Goal: Task Accomplishment & Management: Use online tool/utility

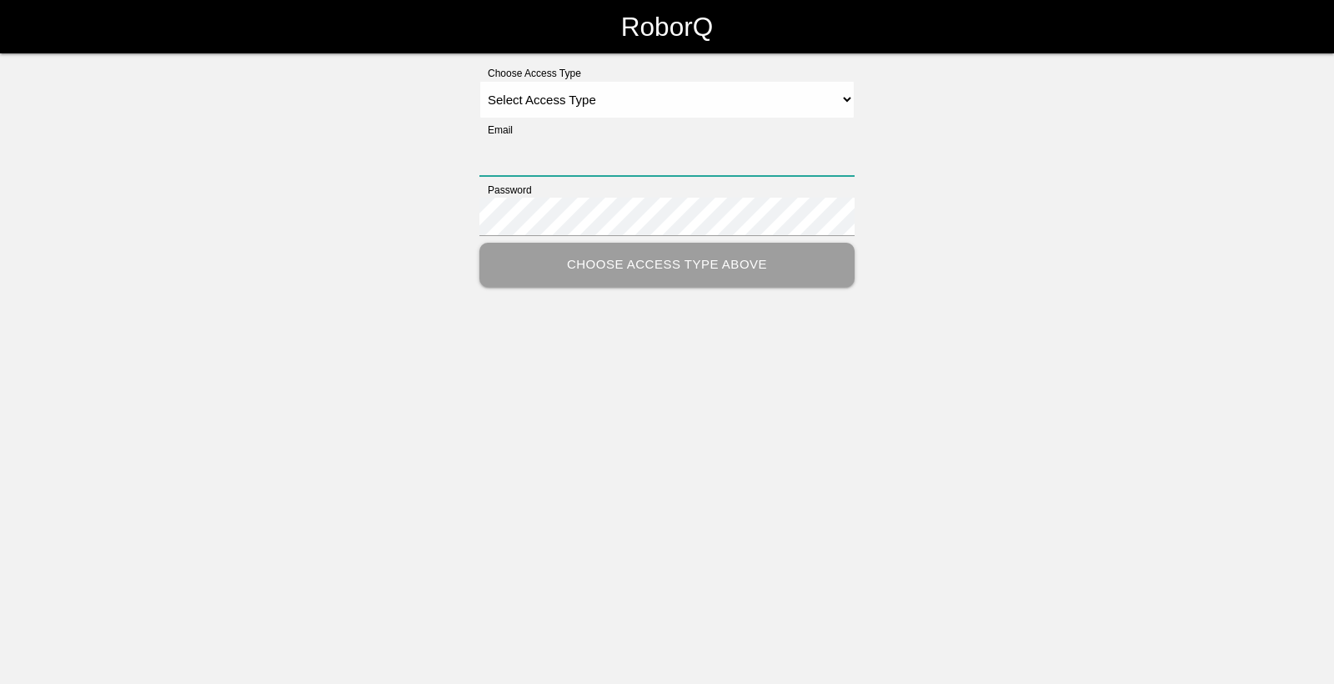
type input "[EMAIL_ADDRESS][DOMAIN_NAME]"
click at [584, 92] on select "Select Access Type Admin Customer Supervisor Worker" at bounding box center [666, 100] width 375 height 38
select select "Worker"
click at [479, 81] on select "Select Access Type Admin Customer Supervisor Worker" at bounding box center [666, 100] width 375 height 38
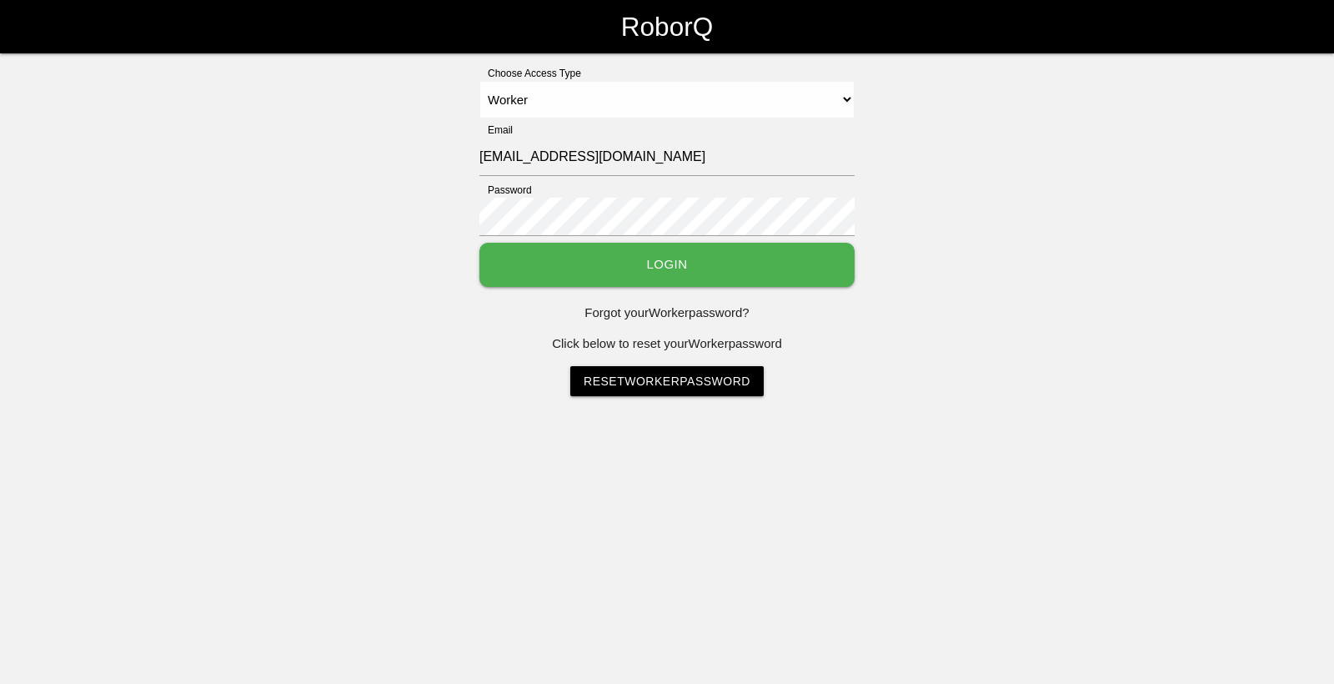
click at [636, 278] on button "Login" at bounding box center [666, 265] width 375 height 44
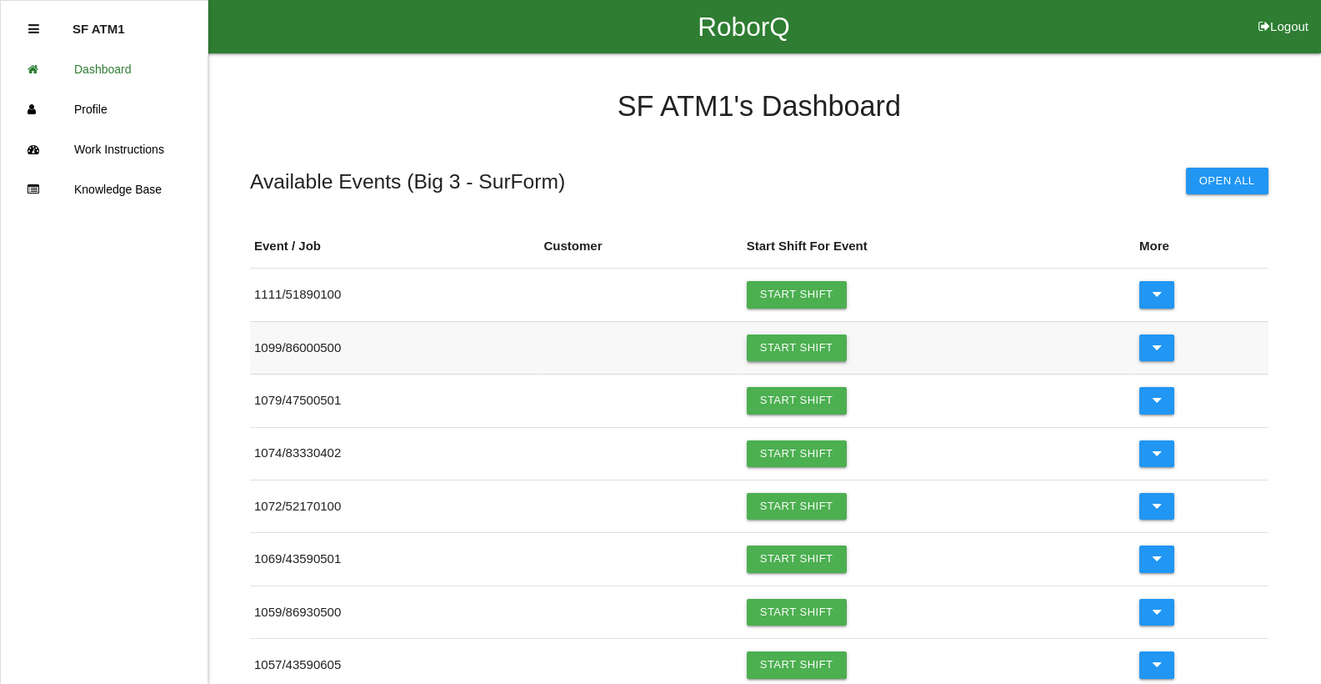
click at [820, 341] on link "Start Shift" at bounding box center [797, 347] width 100 height 27
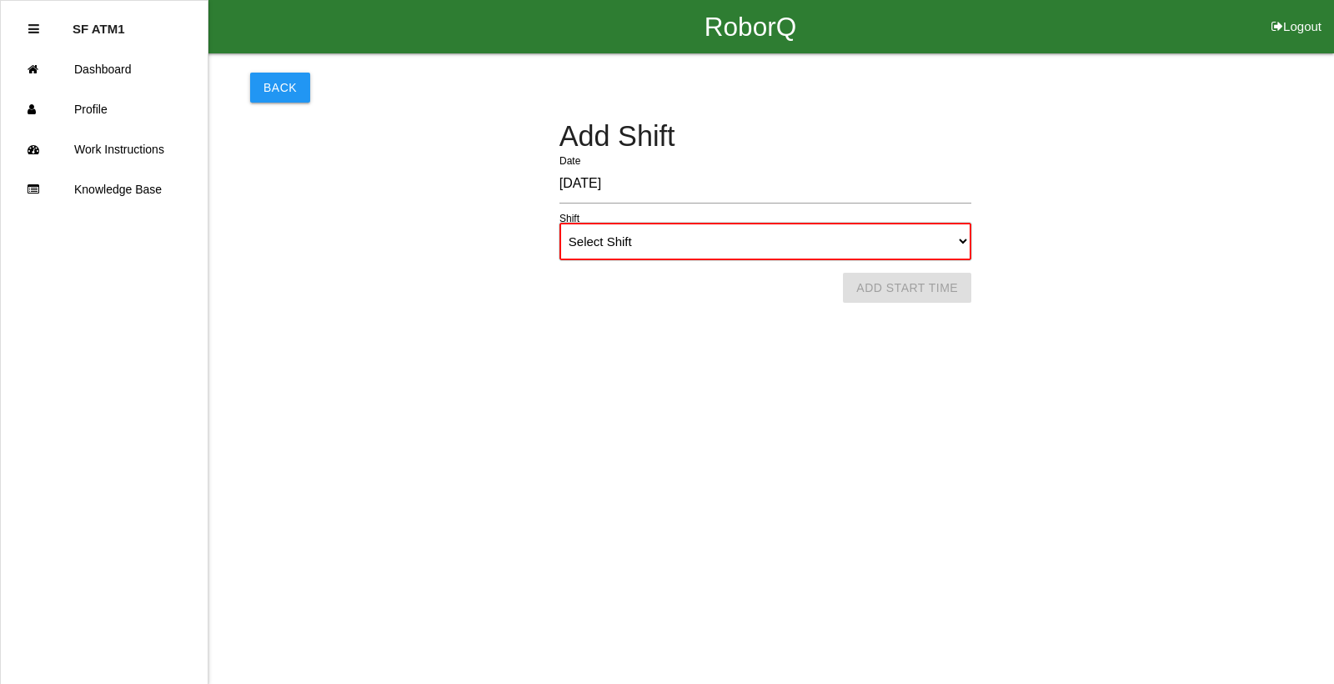
click at [759, 242] on select "Select Shift 1st Shift 2nd Shift 3rd Shift 4th Shift" at bounding box center [765, 242] width 412 height 38
select select "1"
click at [559, 223] on select "Select Shift 1st Shift 2nd Shift 3rd Shift 4th Shift" at bounding box center [765, 242] width 412 height 38
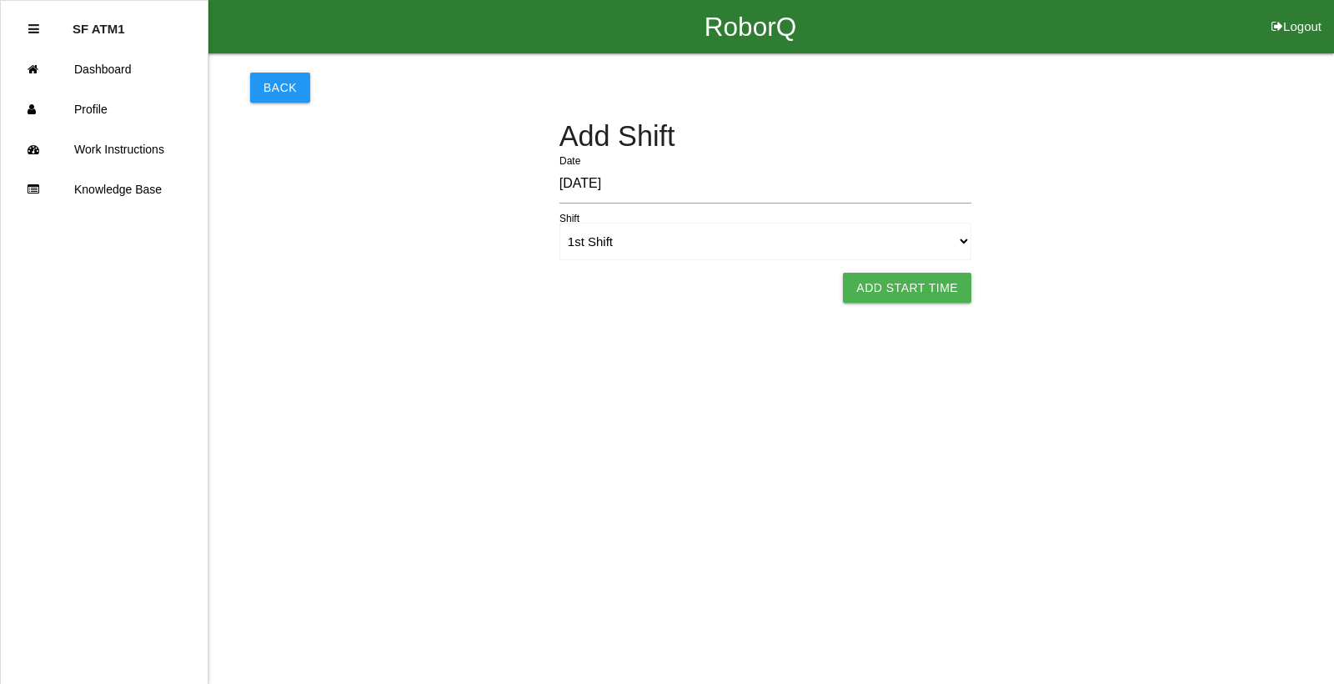
click at [922, 288] on button "Add Start Time" at bounding box center [907, 288] width 128 height 30
select select "6"
select select "5"
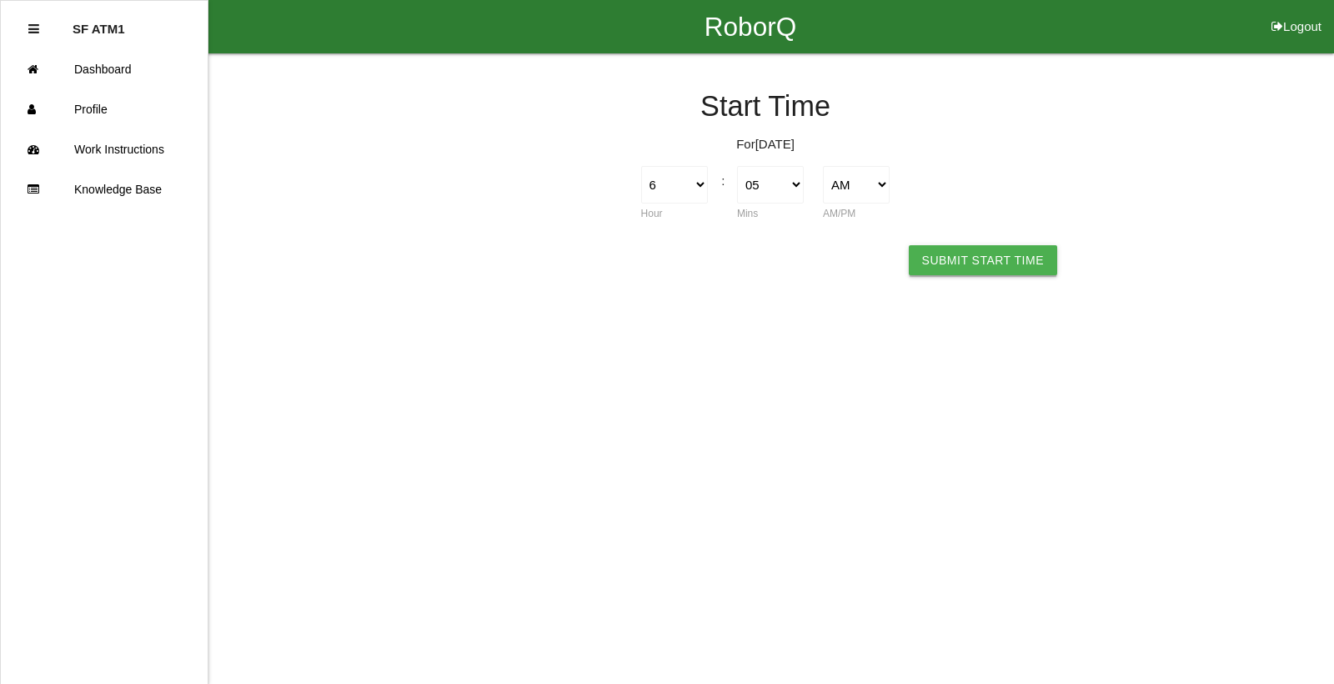
click at [999, 258] on button "Submit Start Time" at bounding box center [983, 260] width 148 height 30
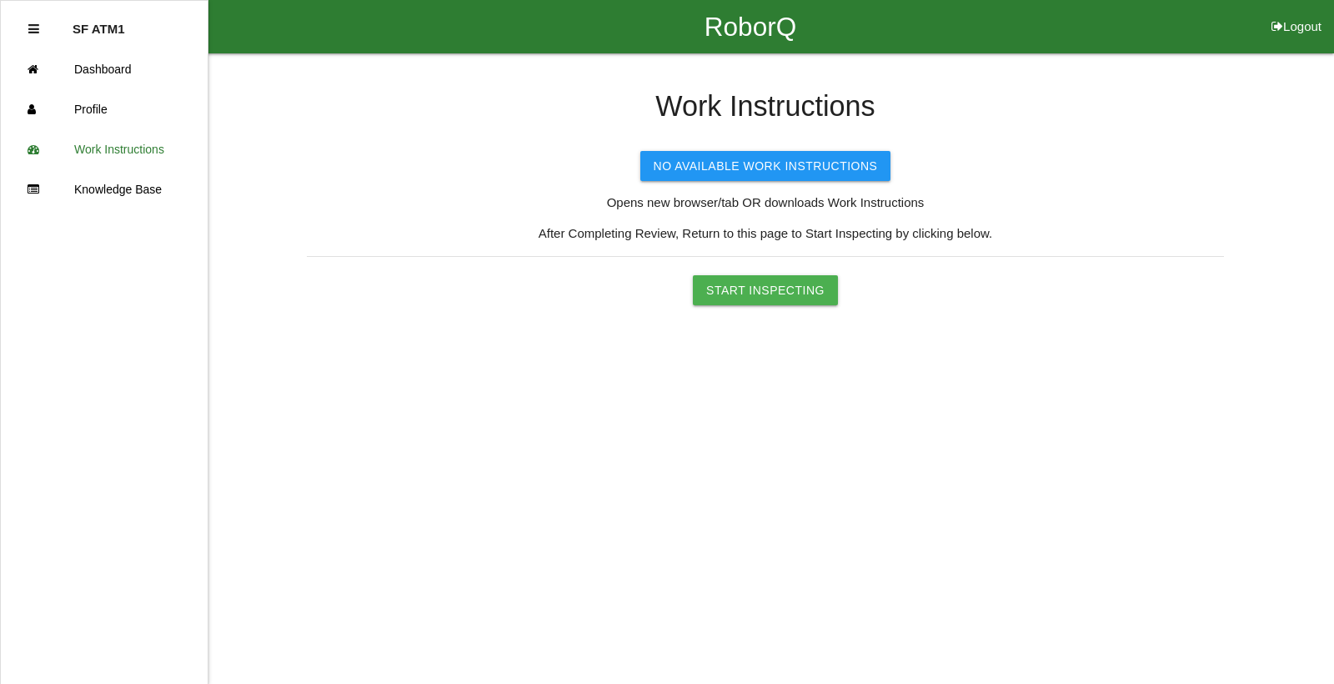
click at [787, 295] on button "Start Inspecting" at bounding box center [765, 290] width 145 height 30
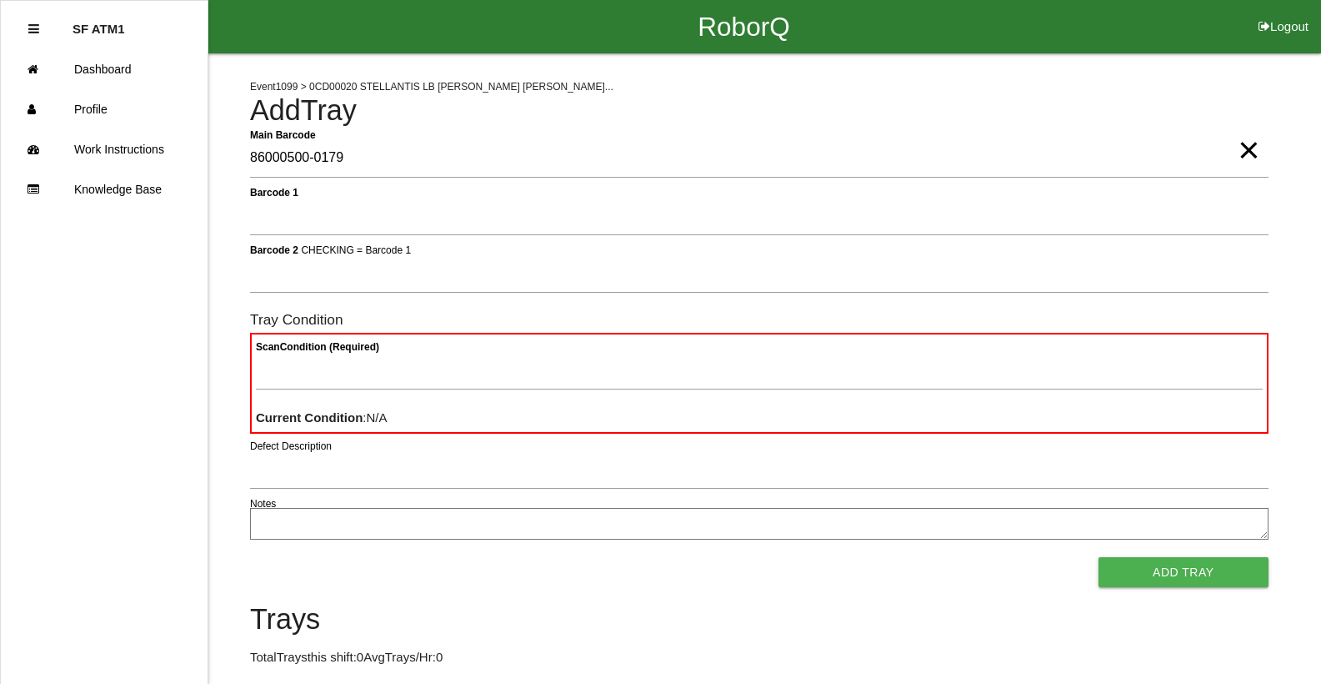
type Barcode "86000500-0179"
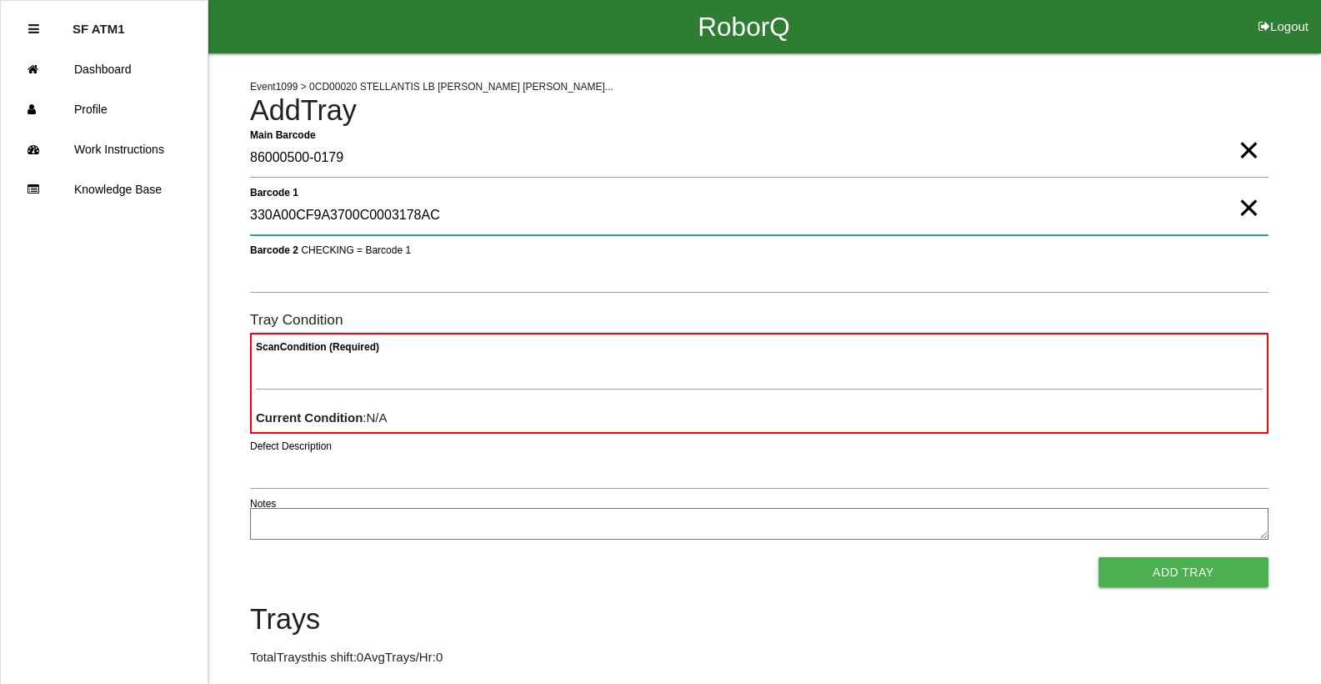
type 1 "330A00CF9A3700C0003178AC"
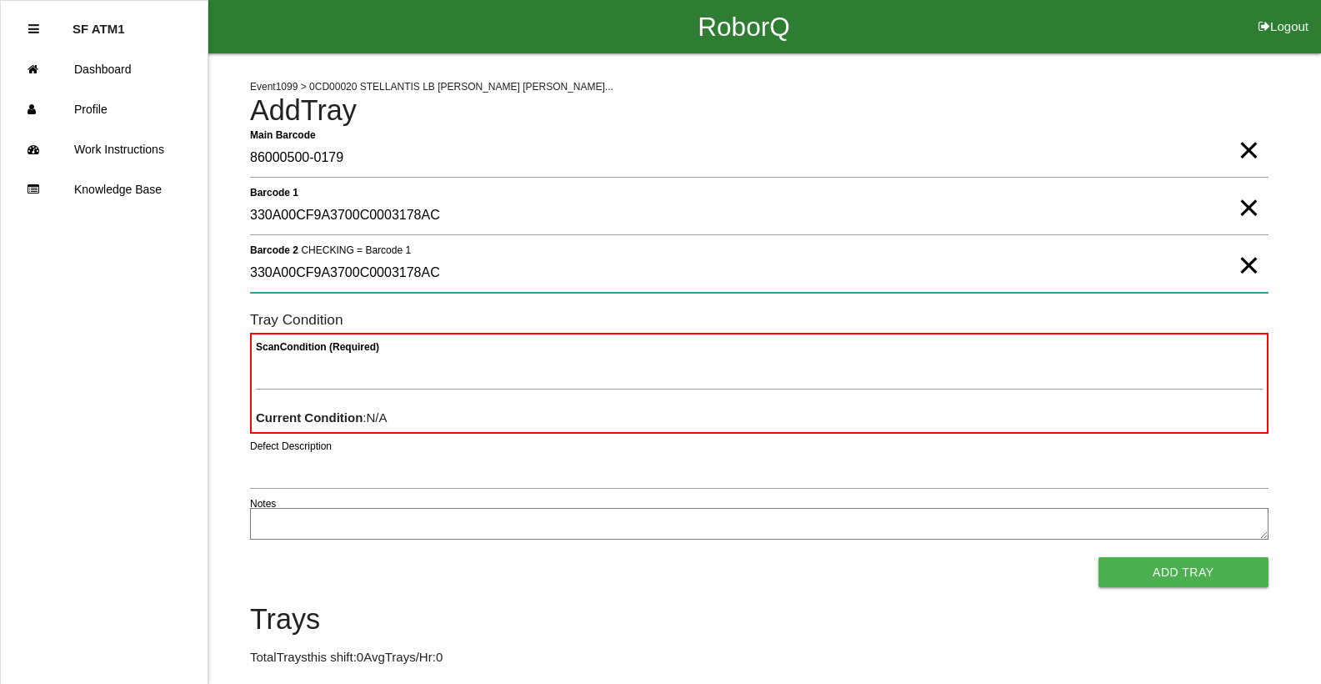
type 2 "330A00CF9A3700C0003178AC"
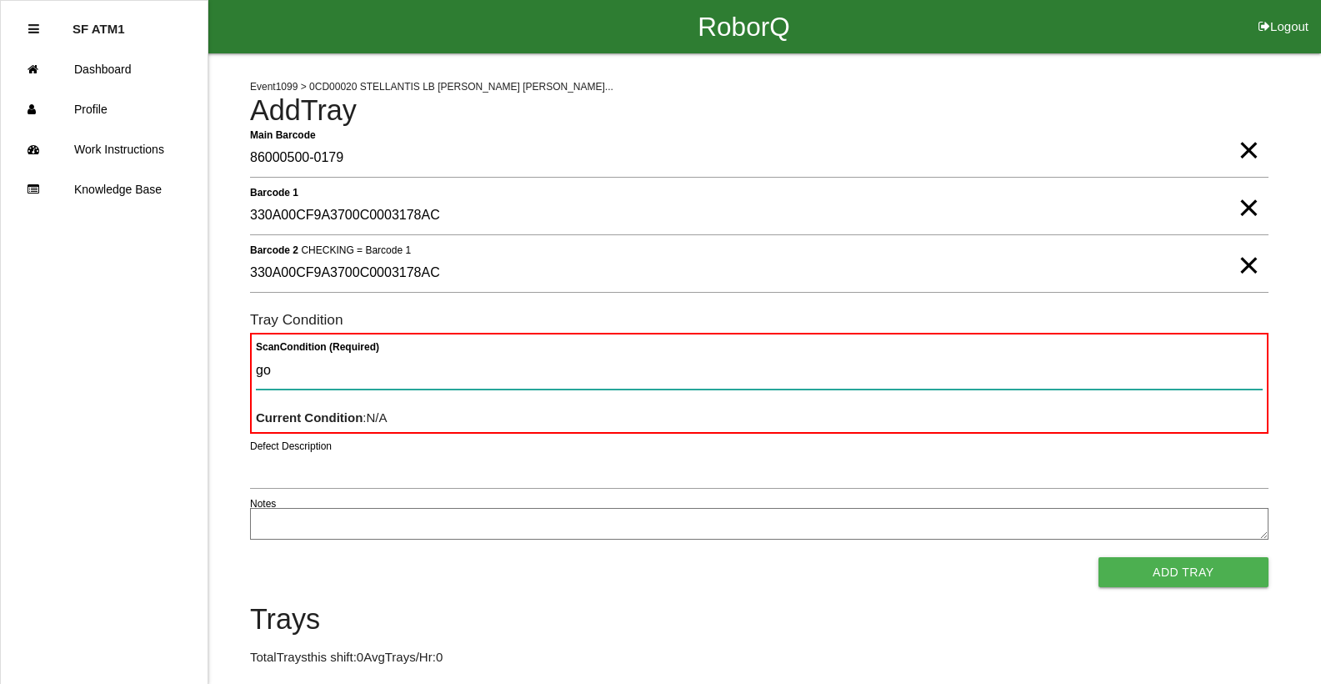
type Condition "goo"
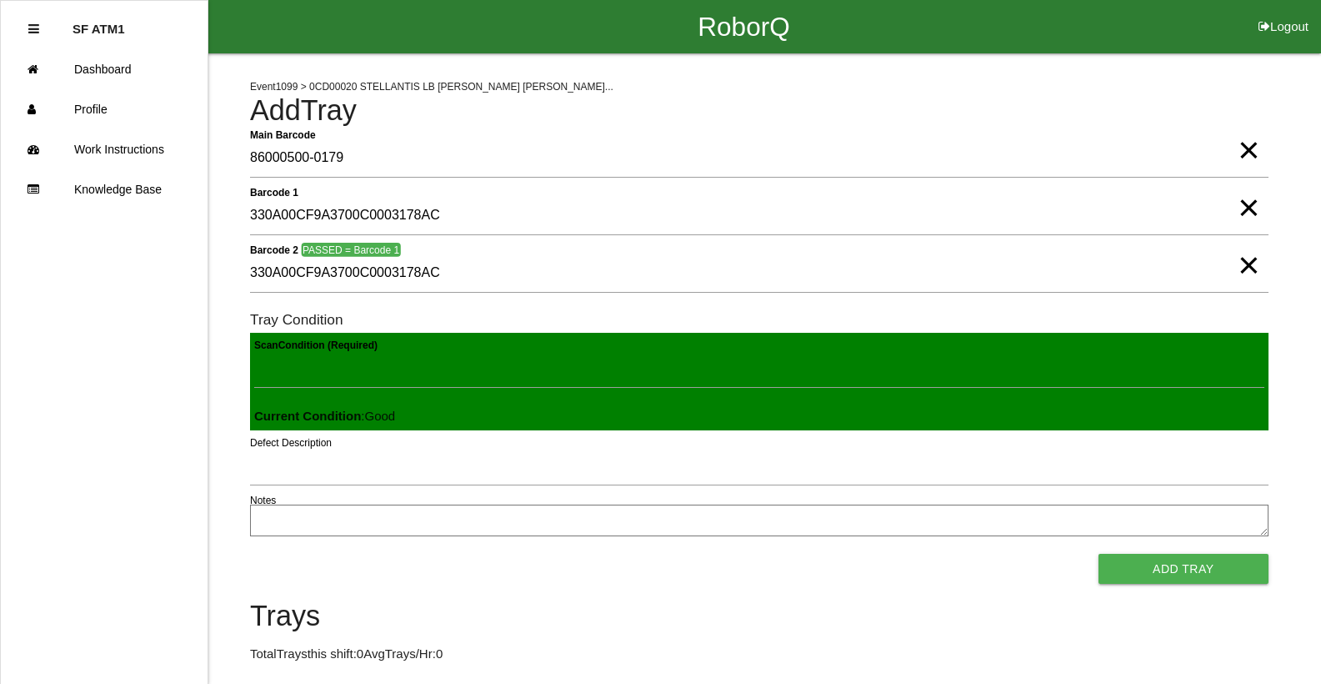
click at [1099, 554] on button "Add Tray" at bounding box center [1184, 569] width 170 height 30
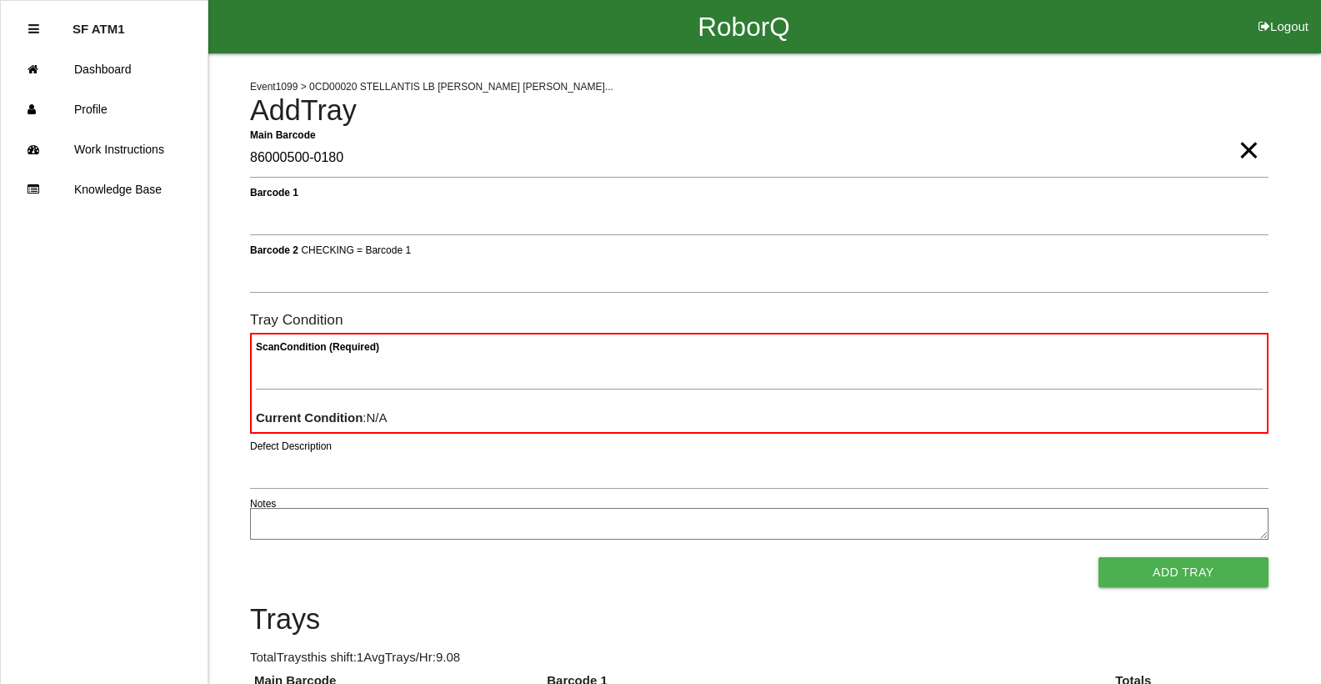
type Barcode "86000500-0180"
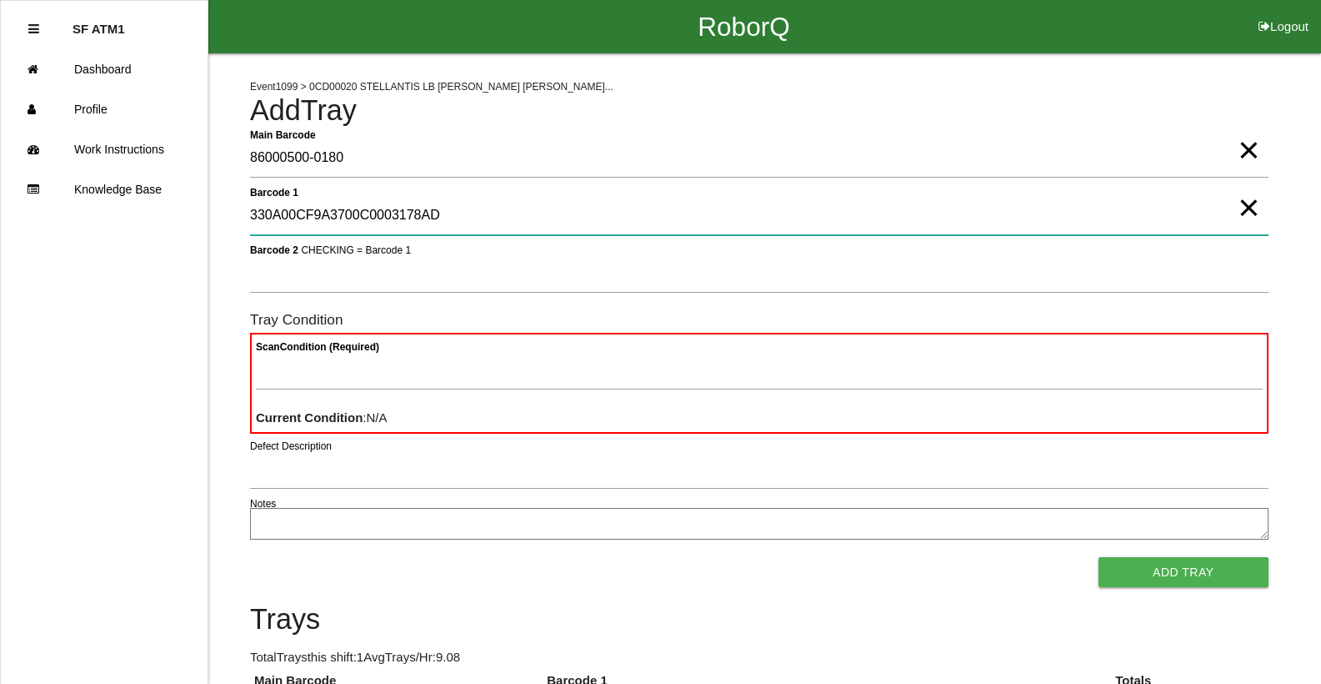
type 1 "330A00CF9A3700C0003178AD"
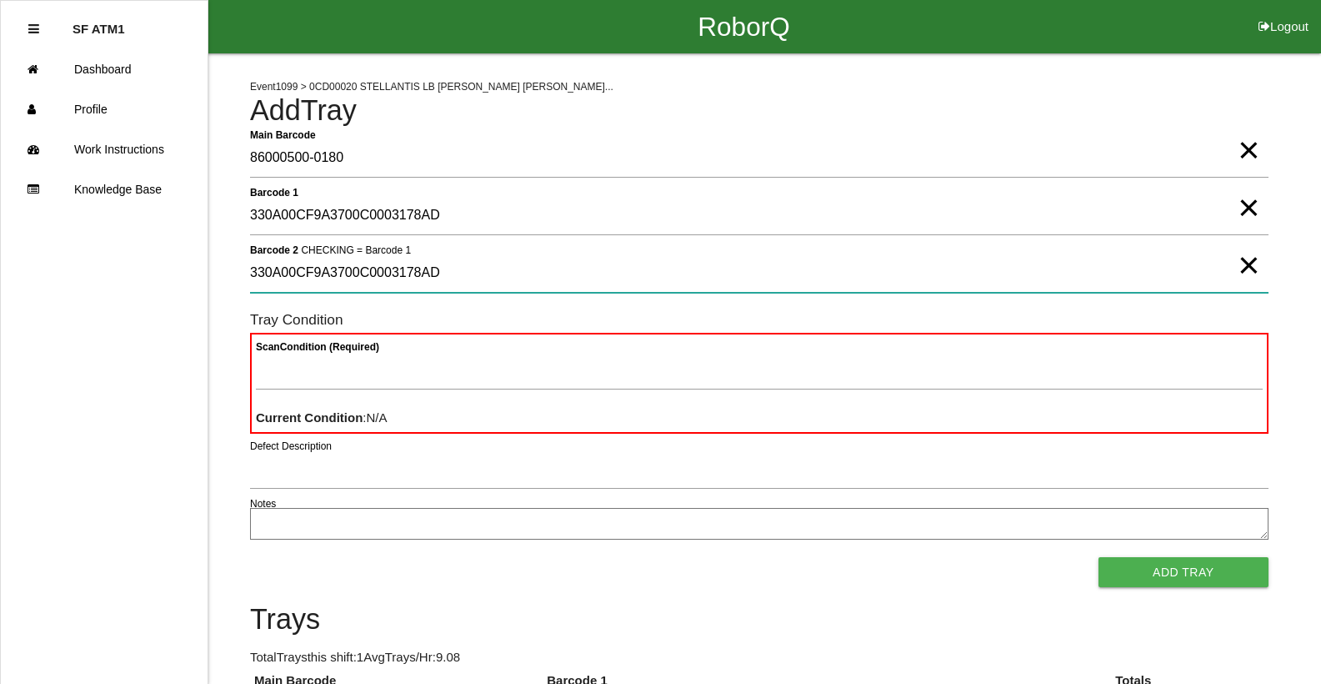
type 2 "330A00CF9A3700C0003178AD"
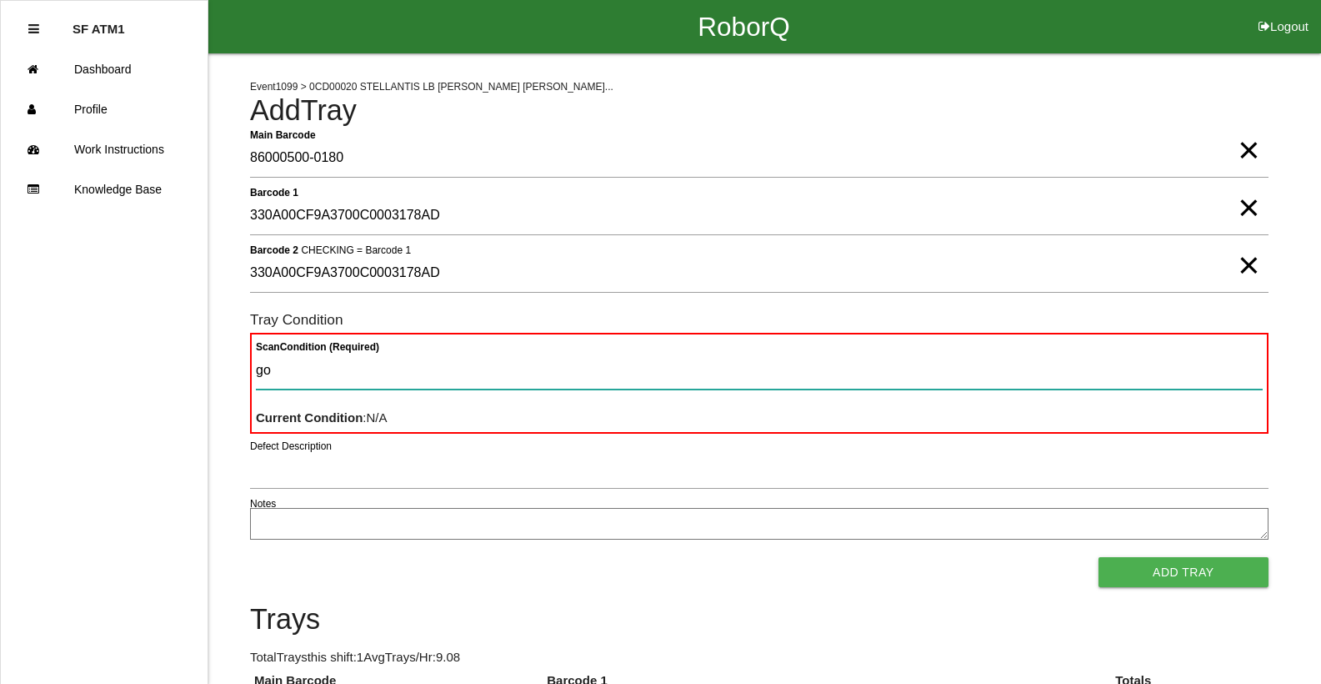
type Condition "goo"
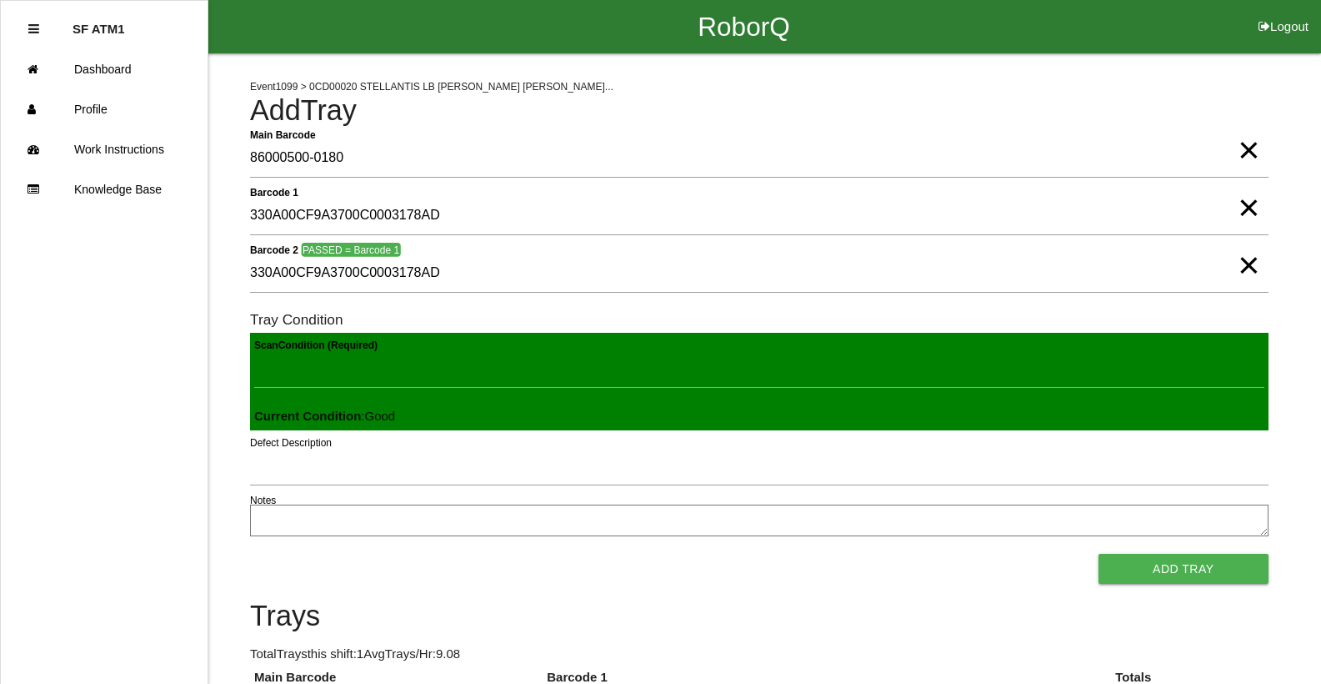
click button "Add Tray" at bounding box center [1184, 569] width 170 height 30
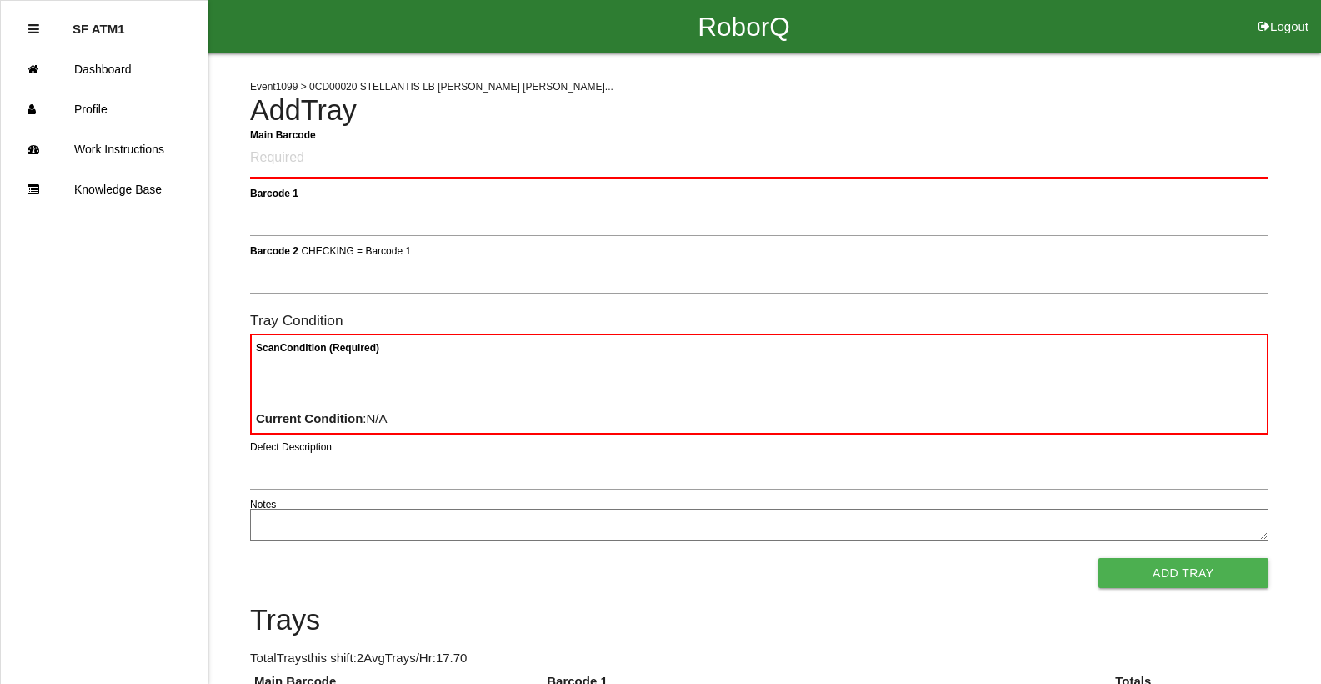
click button "Logout" at bounding box center [1283, 6] width 75 height 13
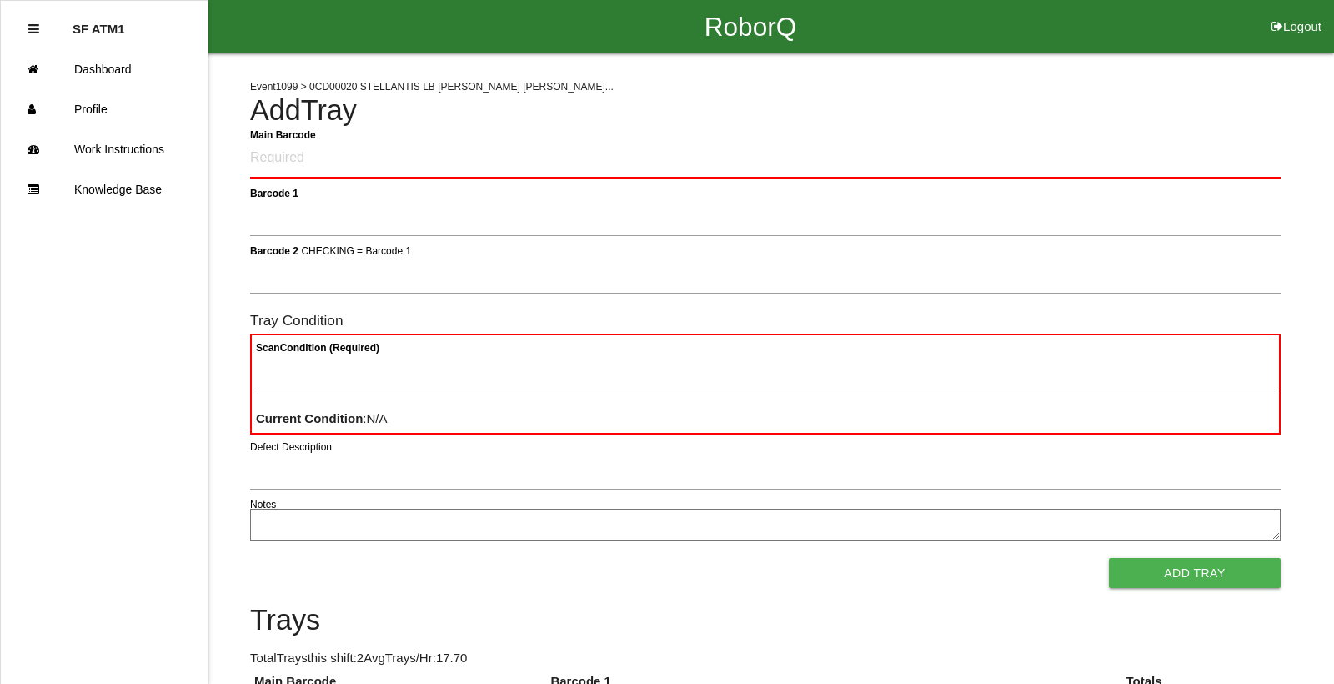
select select "Worker"
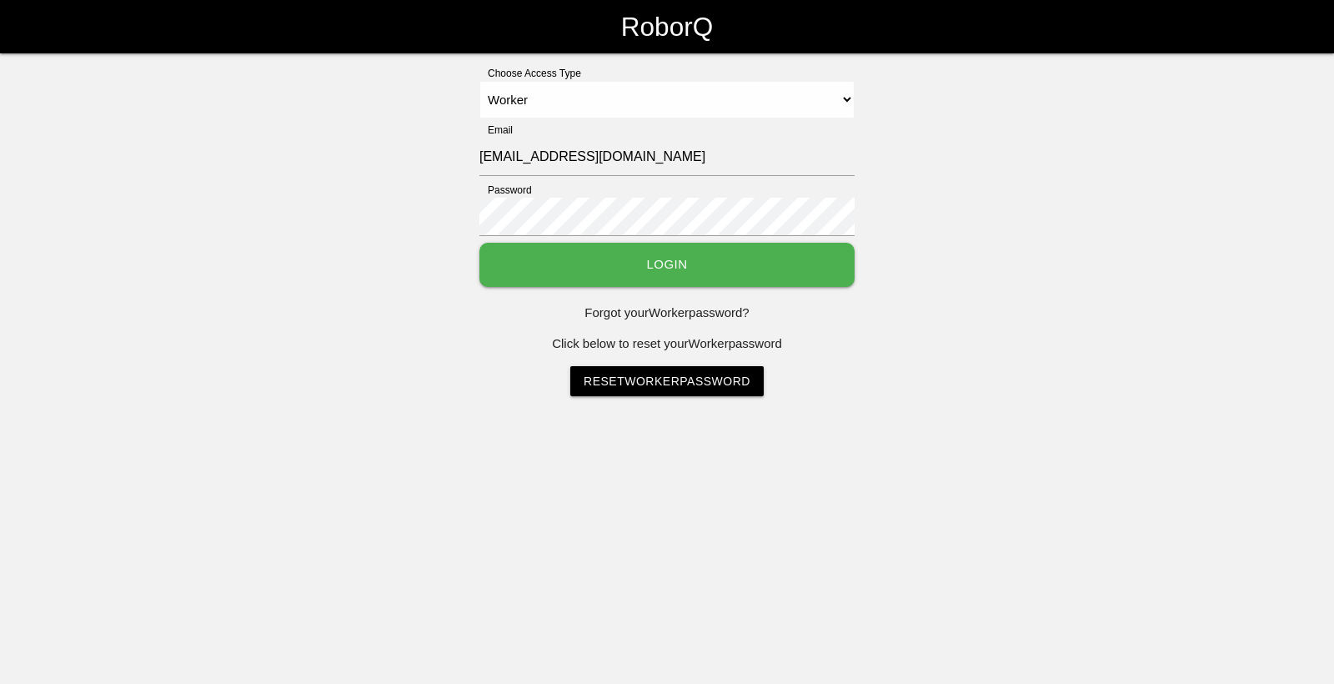
click at [732, 263] on button "Login" at bounding box center [666, 265] width 375 height 44
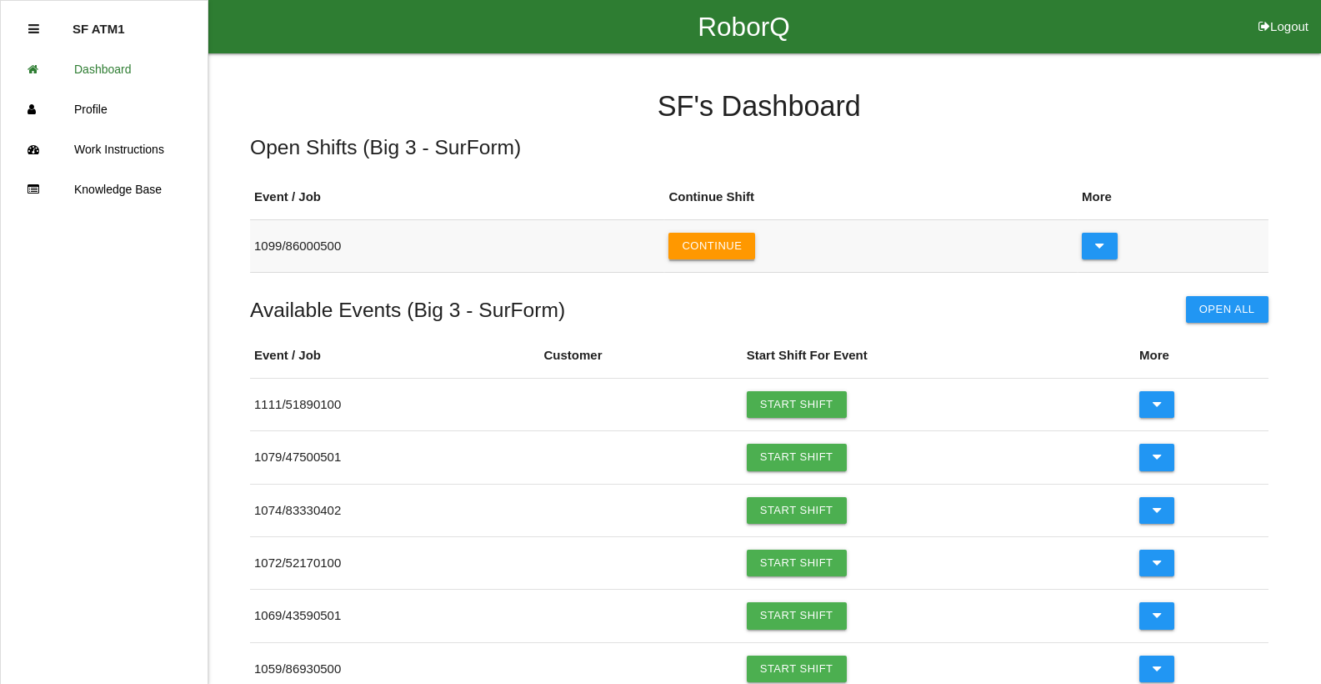
click at [731, 253] on button "Continue" at bounding box center [712, 246] width 87 height 27
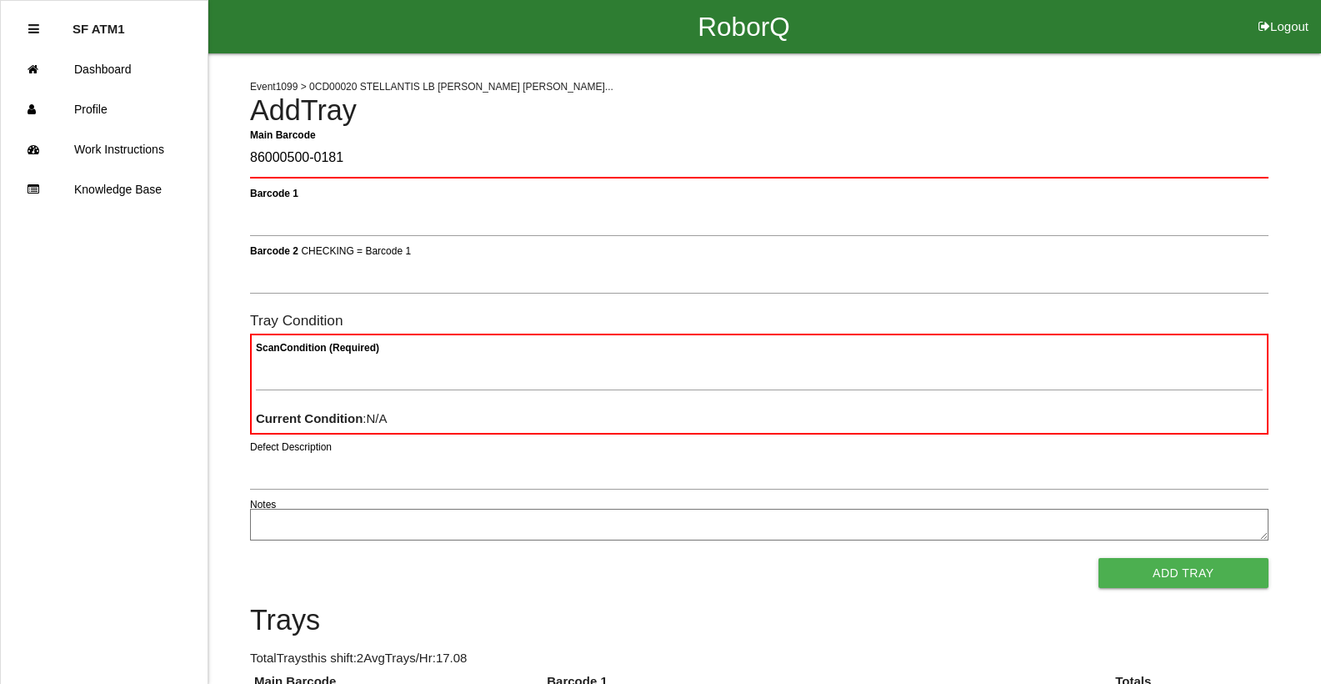
type Barcode "86000500-0181"
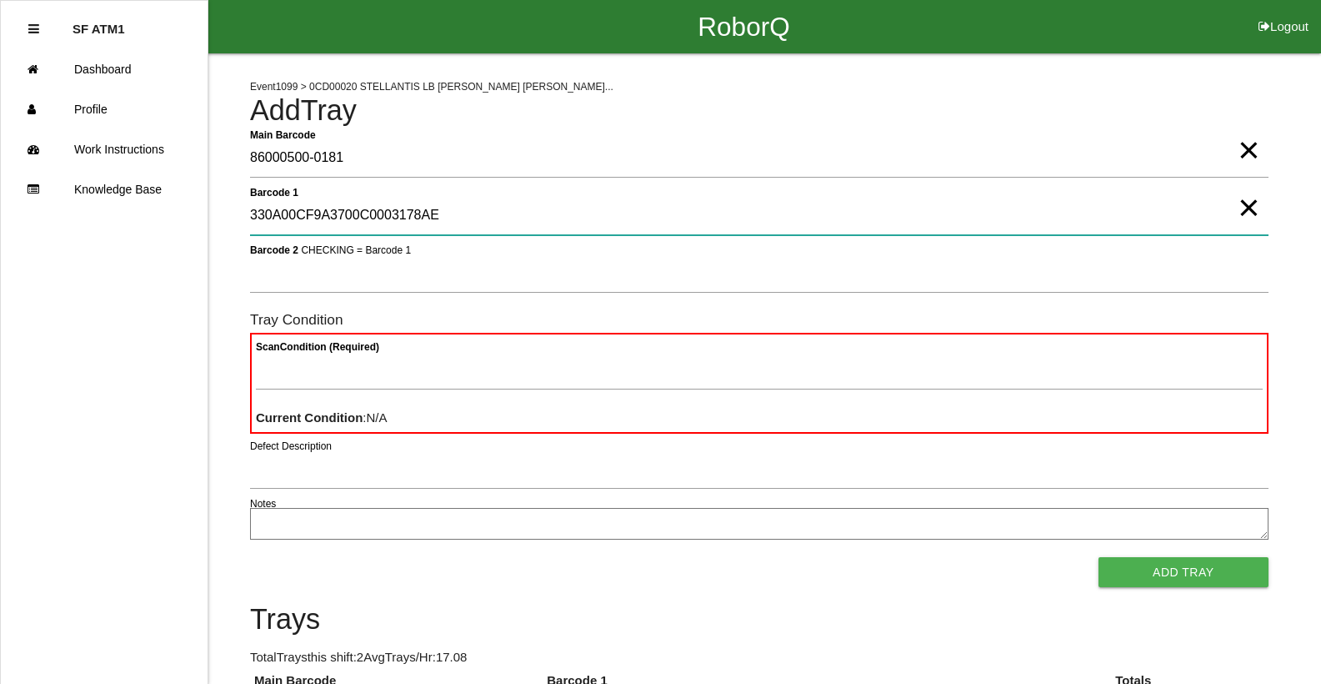
type 1 "330A00CF9A3700C0003178AE"
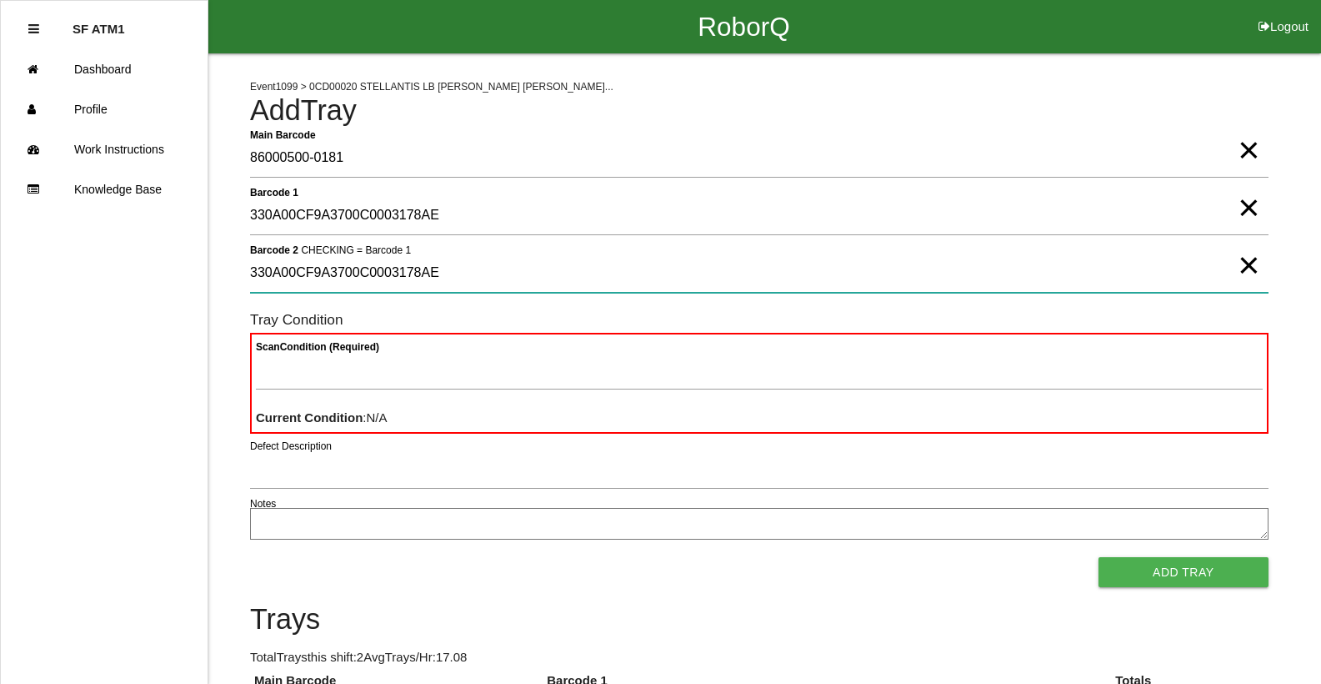
type 2 "330A00CF9A3700C0003178AE"
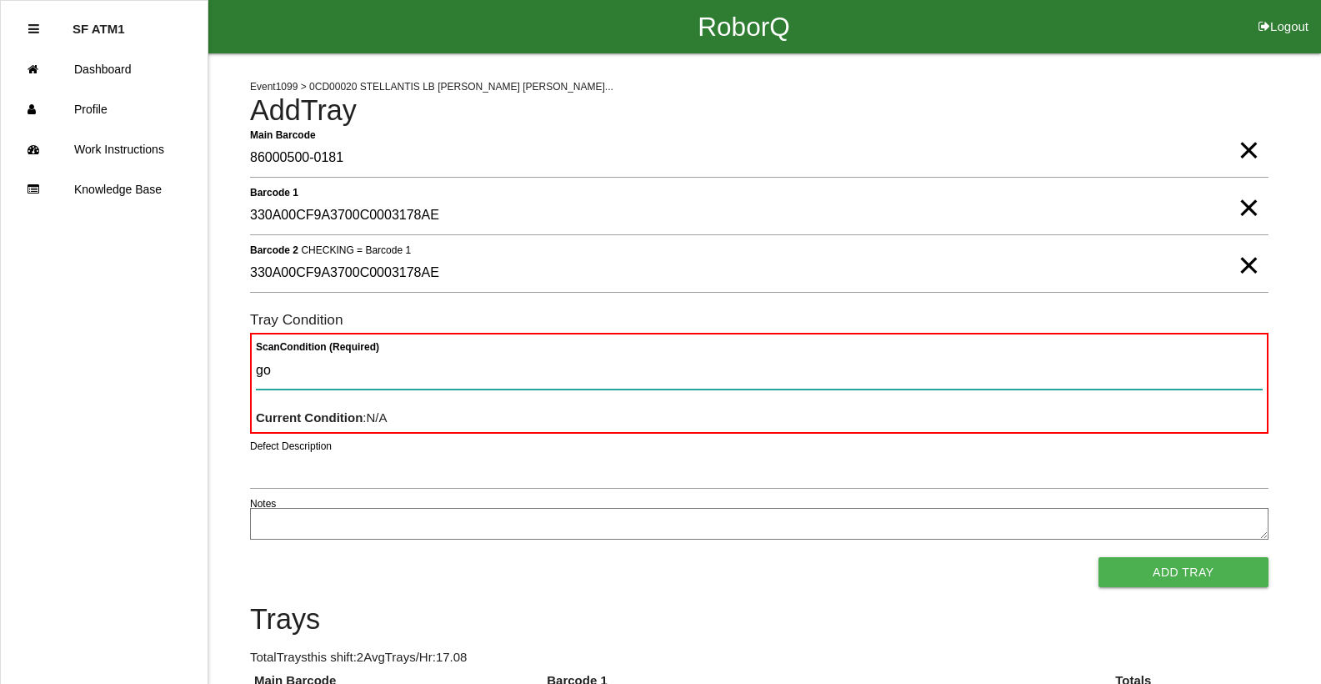
type Condition "goo"
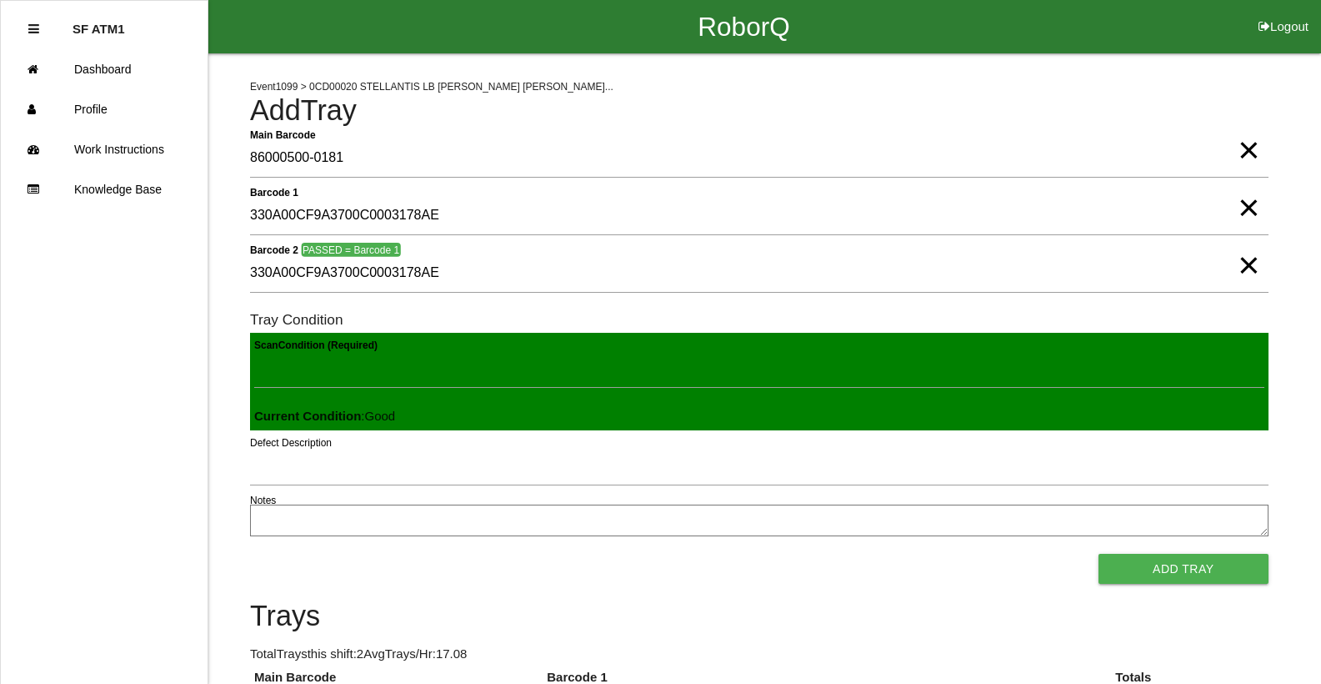
click at [1099, 554] on button "Add Tray" at bounding box center [1184, 569] width 170 height 30
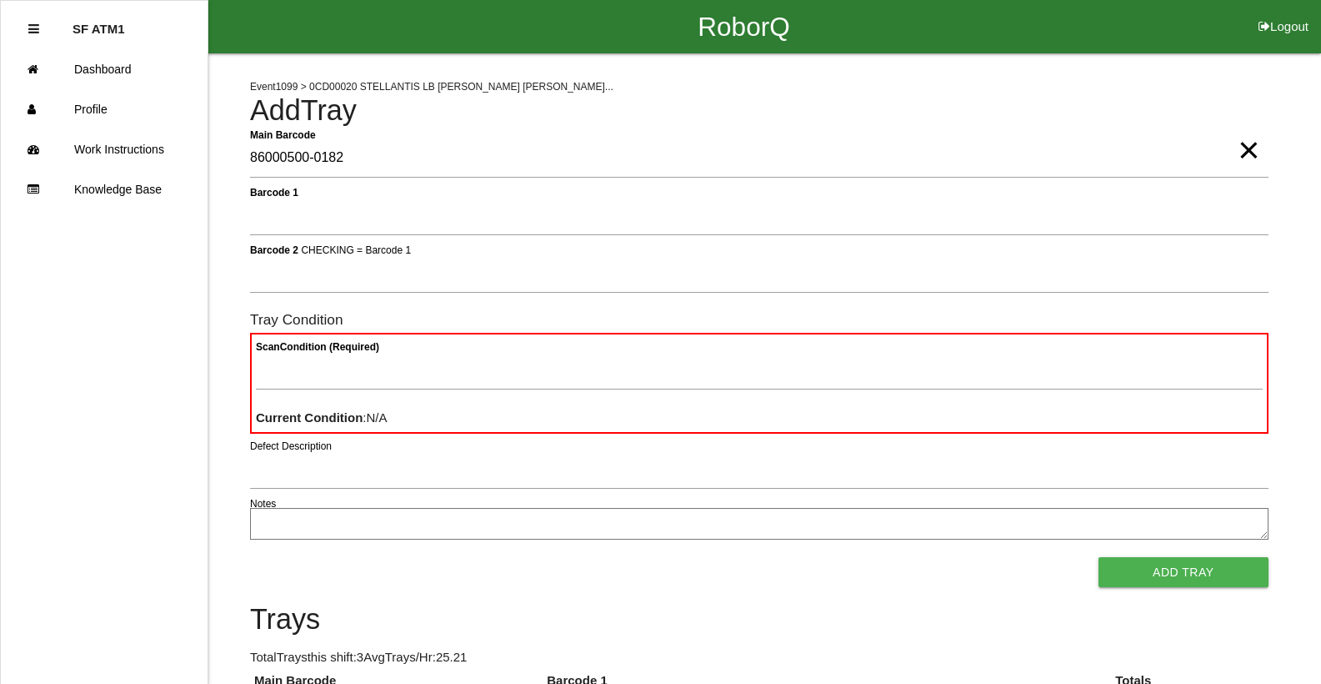
type Barcode "86000500-0182"
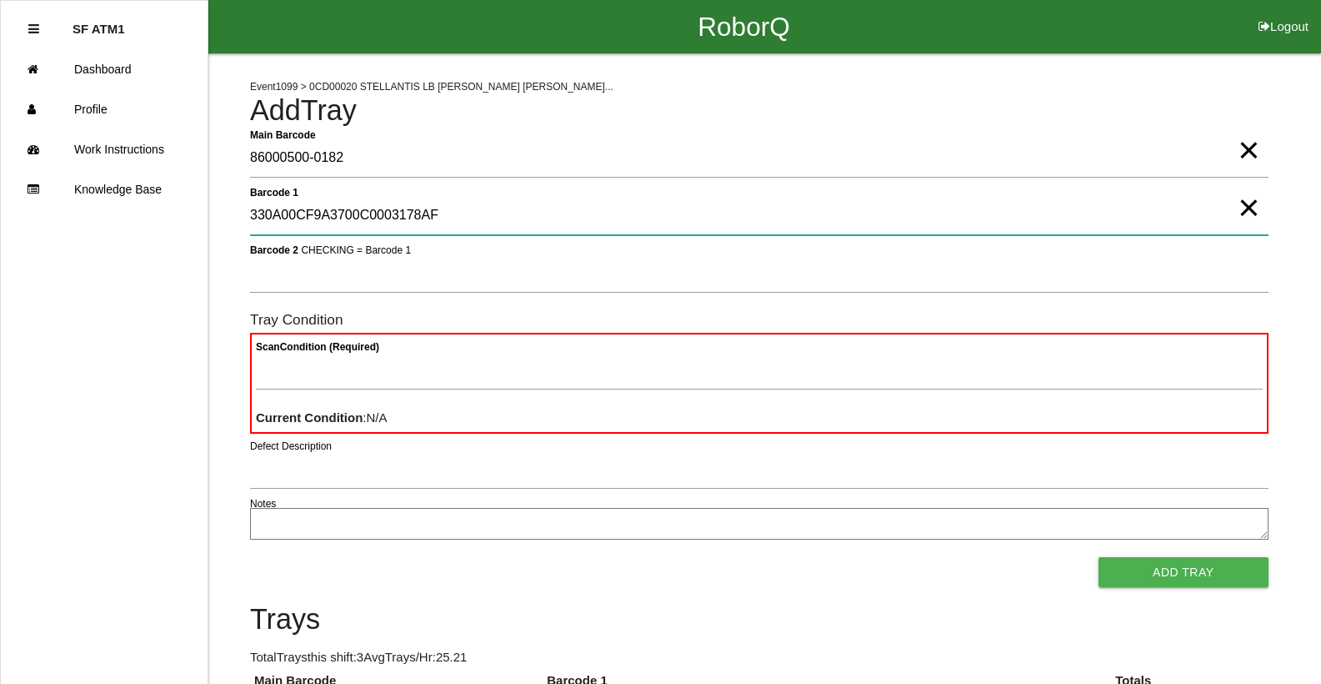
type 1 "330A00CF9A3700C0003178AF"
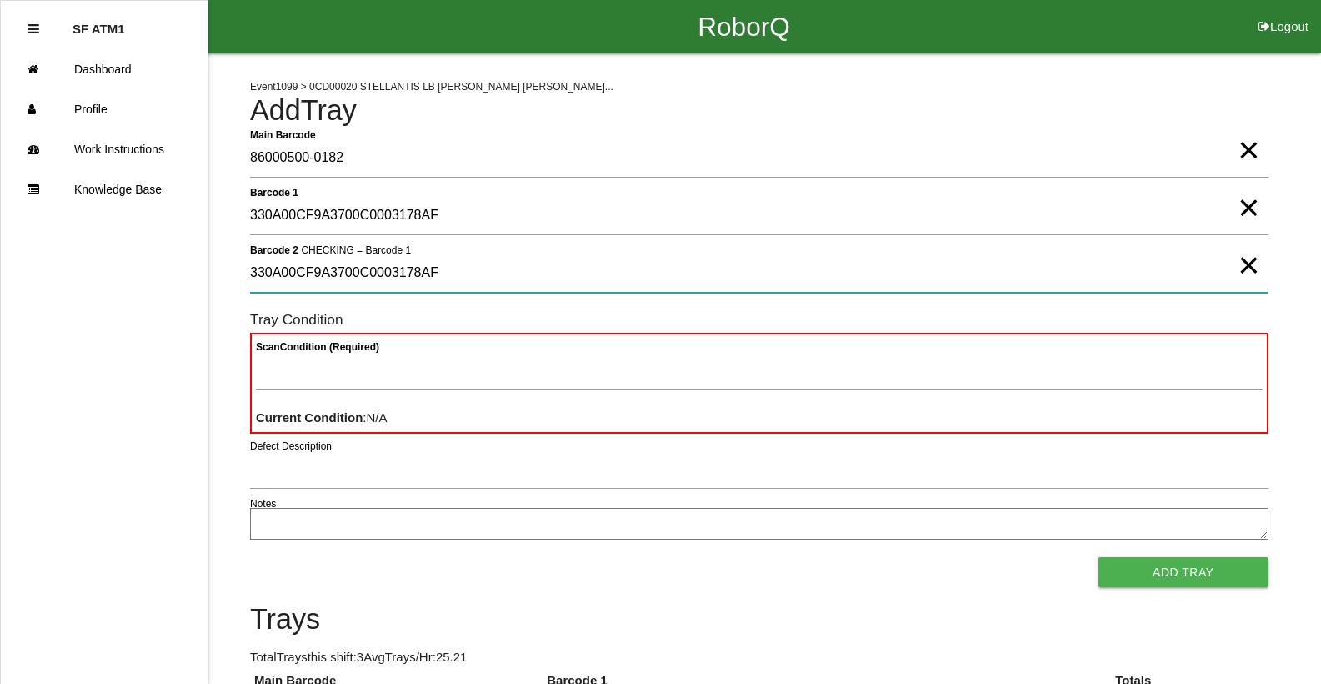
type 2 "330A00CF9A3700C0003178AF"
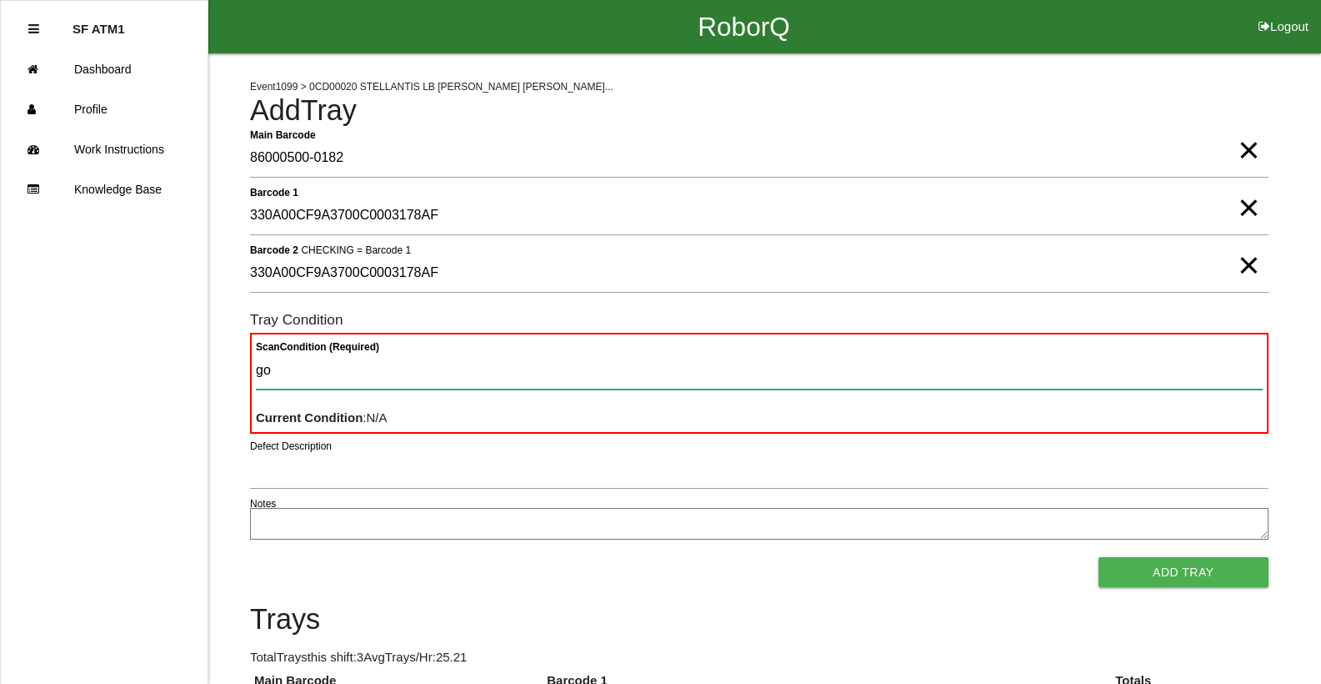
type Condition "goo"
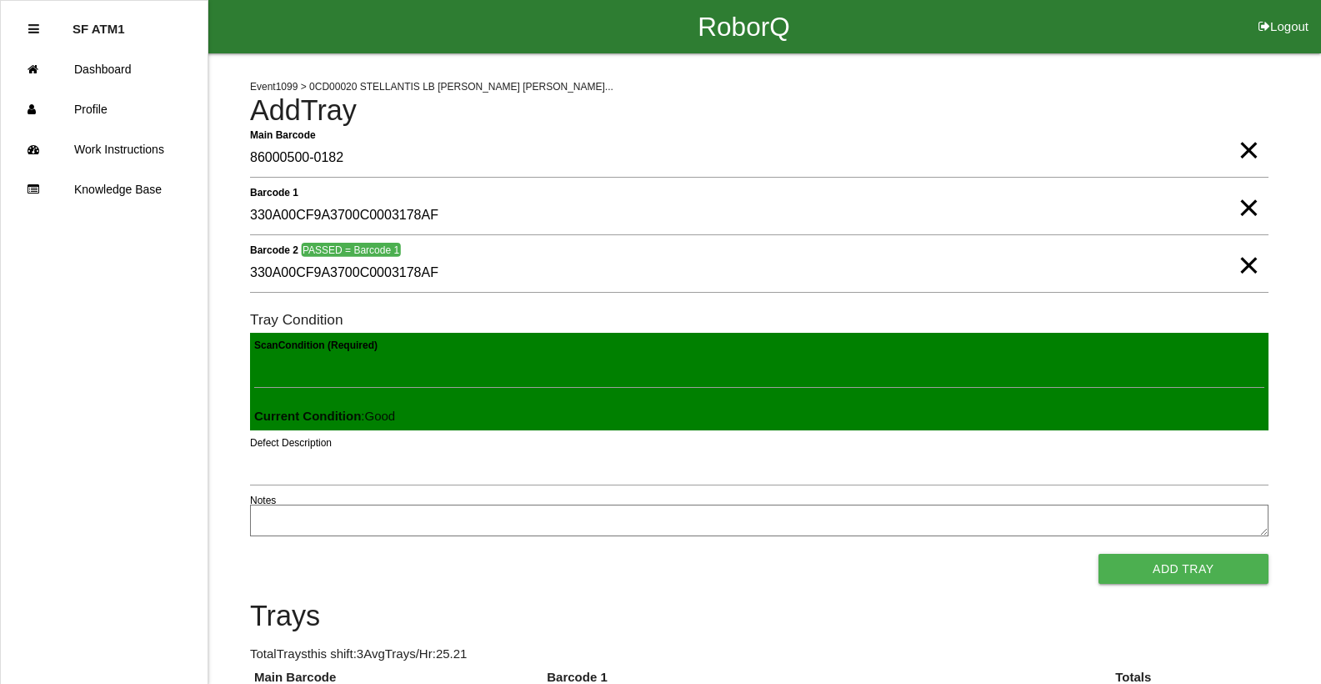
click at [1099, 554] on button "Add Tray" at bounding box center [1184, 569] width 170 height 30
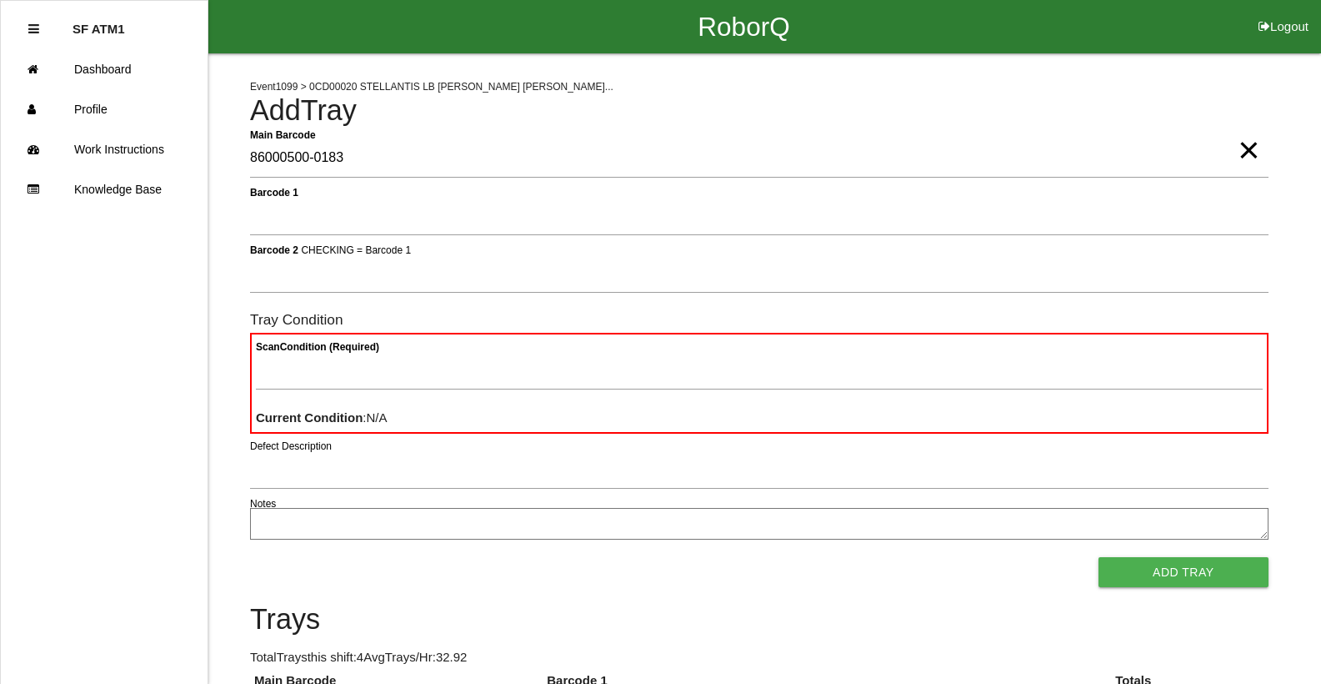
type Barcode "86000500-0183"
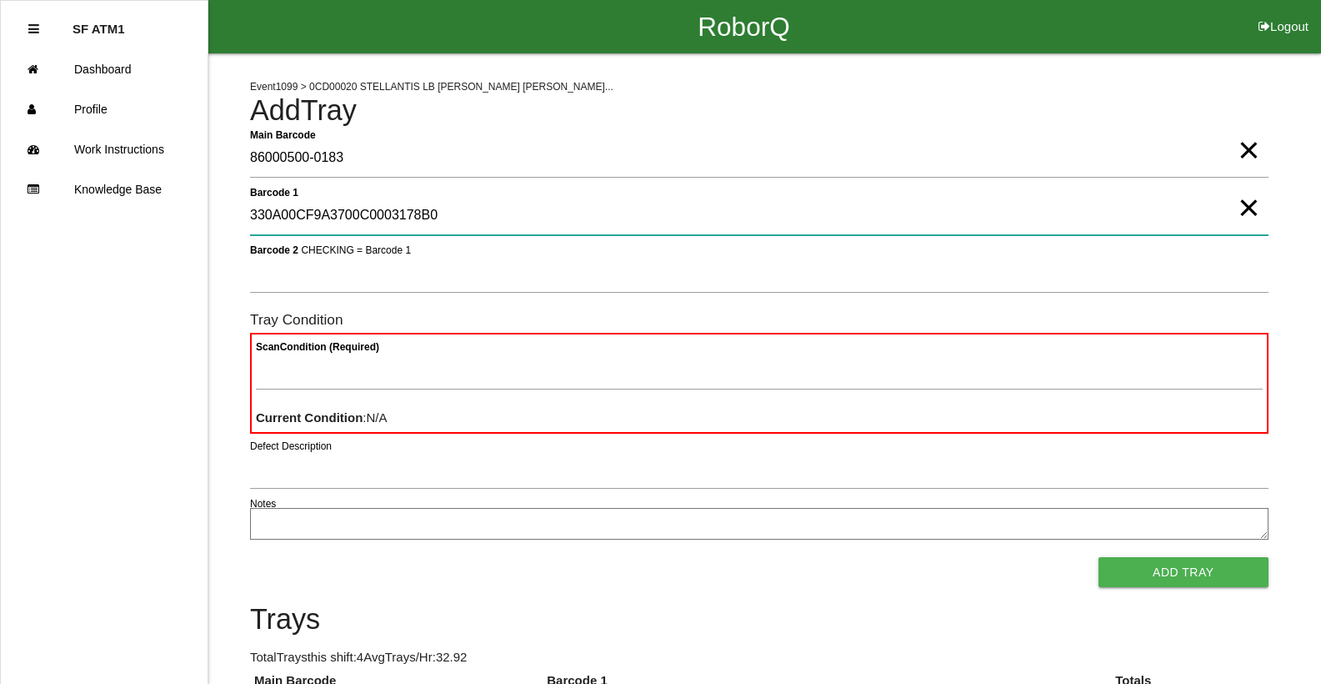
type 1 "330A00CF9A3700C0003178B0"
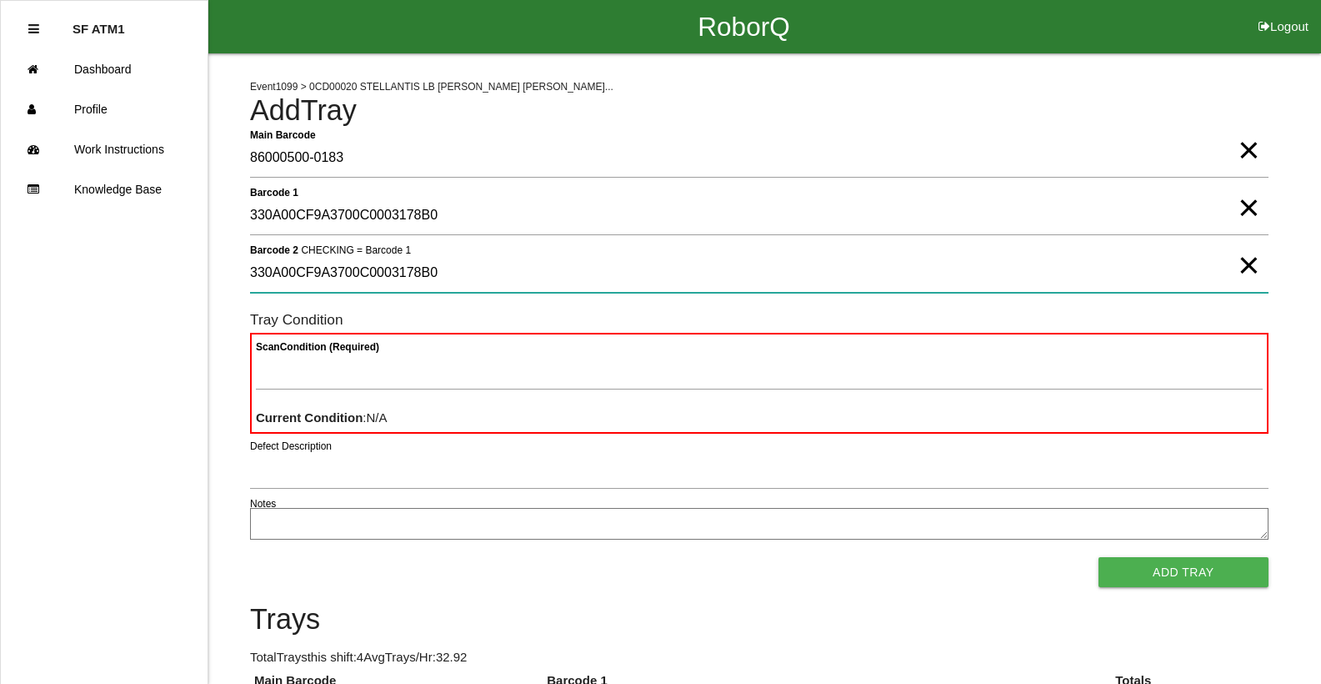
type 2 "330A00CF9A3700C0003178B0"
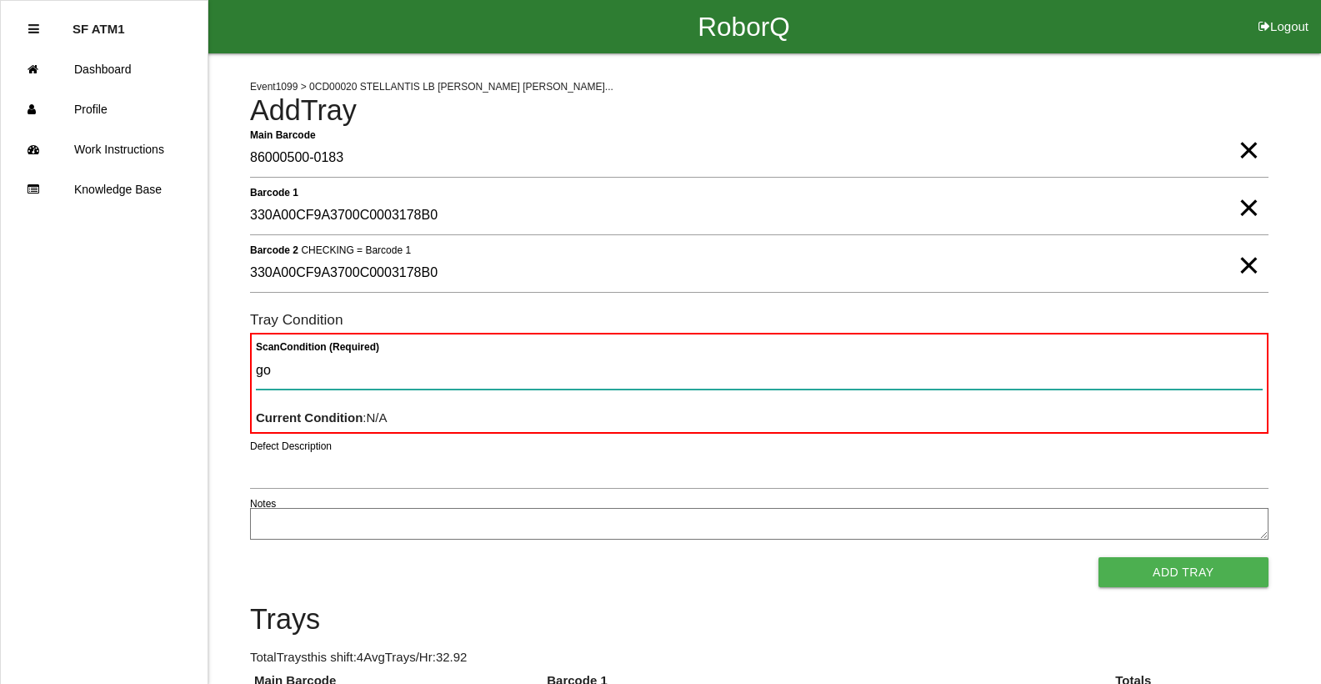
type Condition "goo"
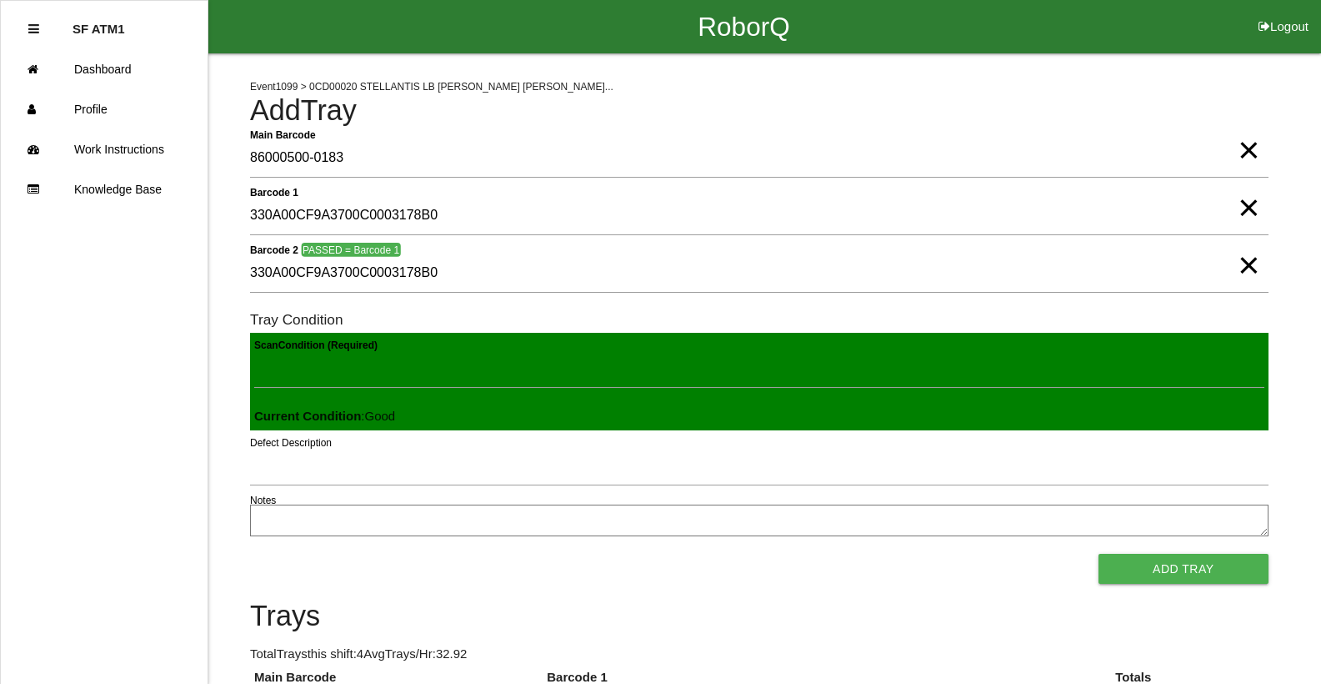
click at [1099, 554] on button "Add Tray" at bounding box center [1184, 569] width 170 height 30
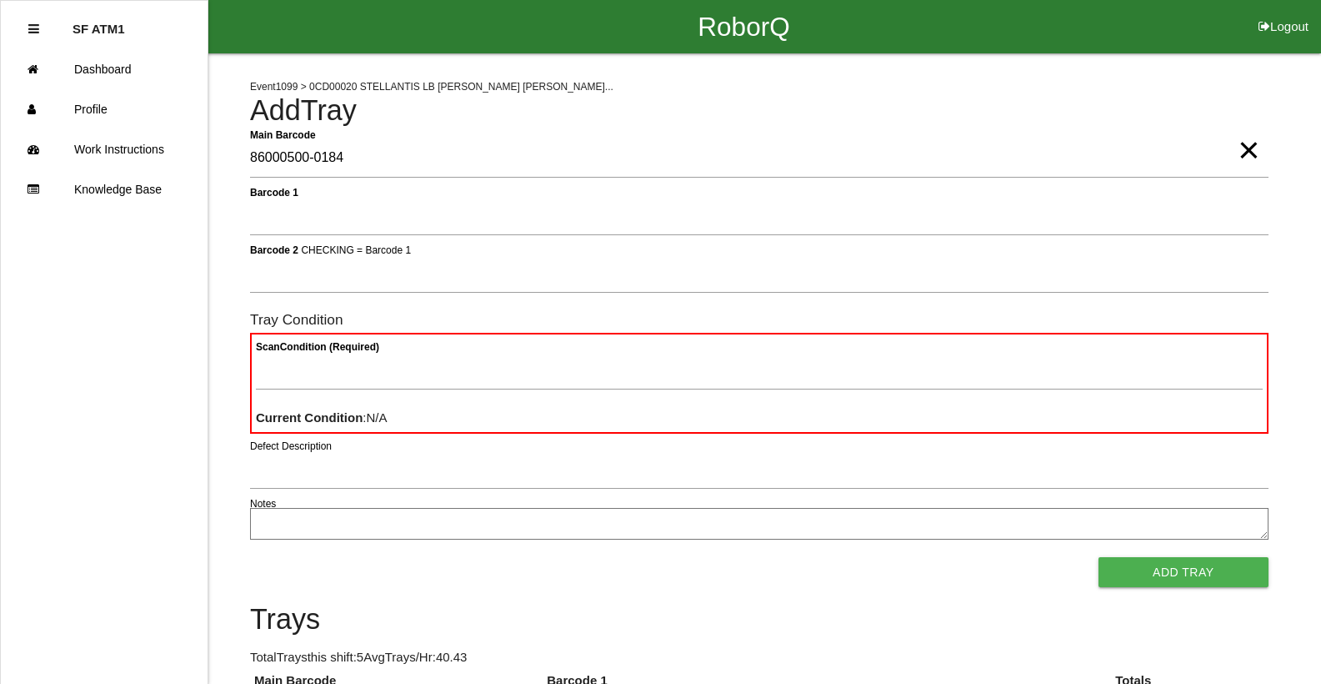
type Barcode "86000500-0184"
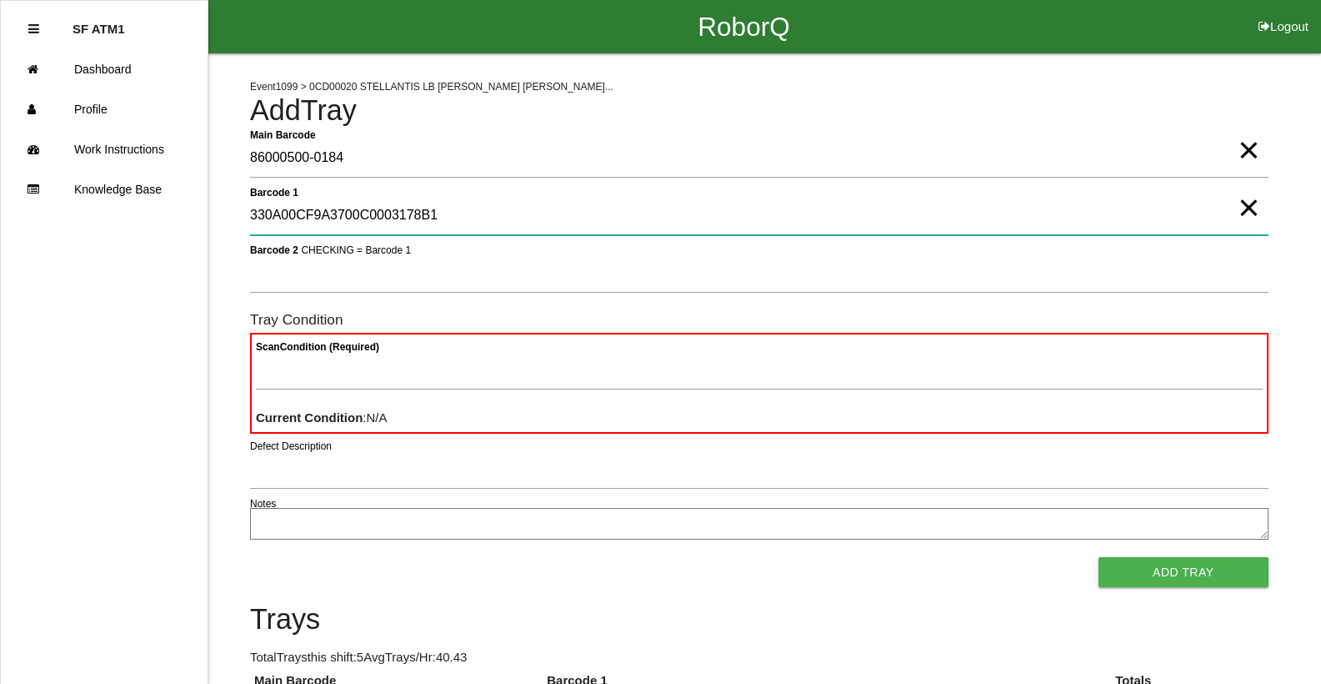
type 1 "330A00CF9A3700C0003178B1"
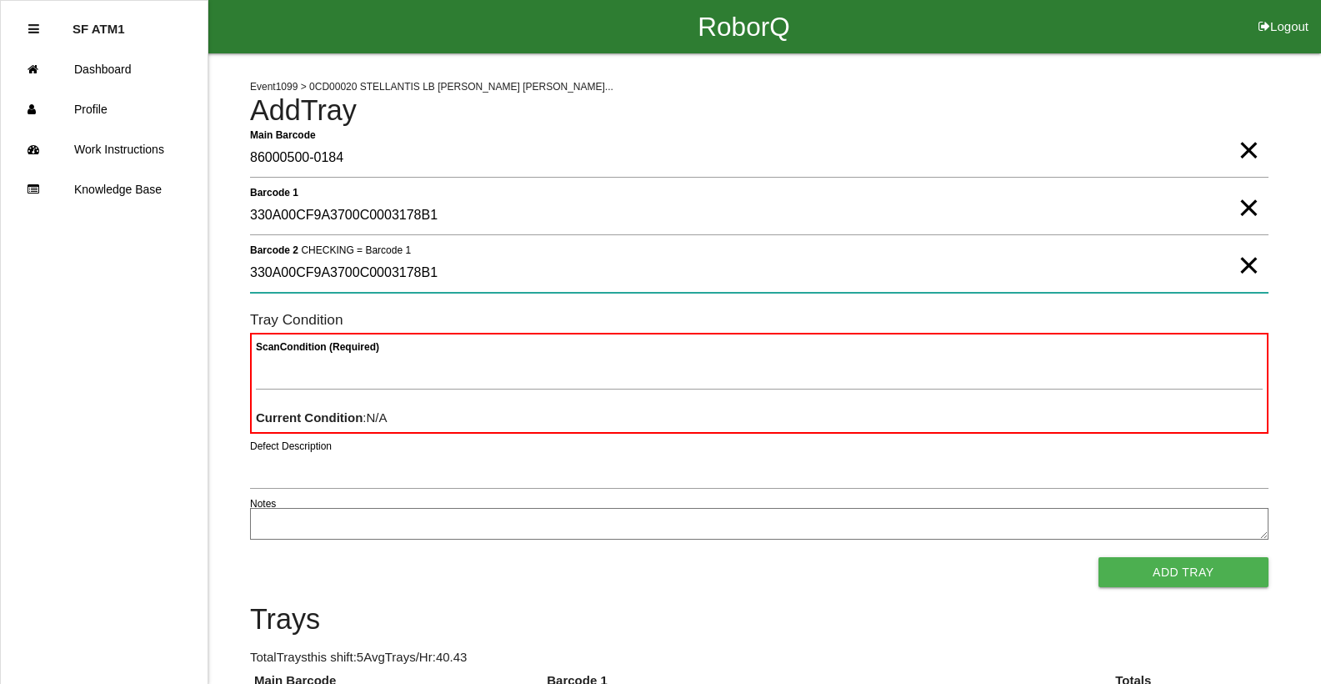
type 2 "330A00CF9A3700C0003178B1"
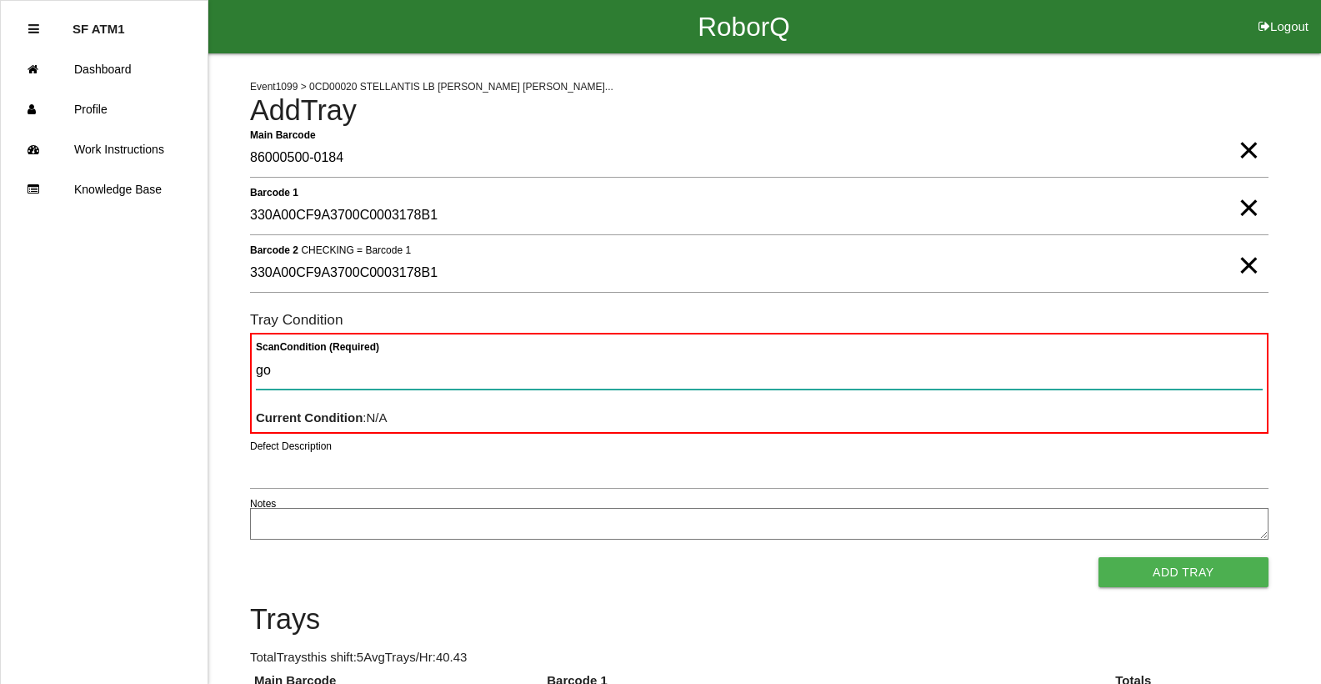
type Condition "goo"
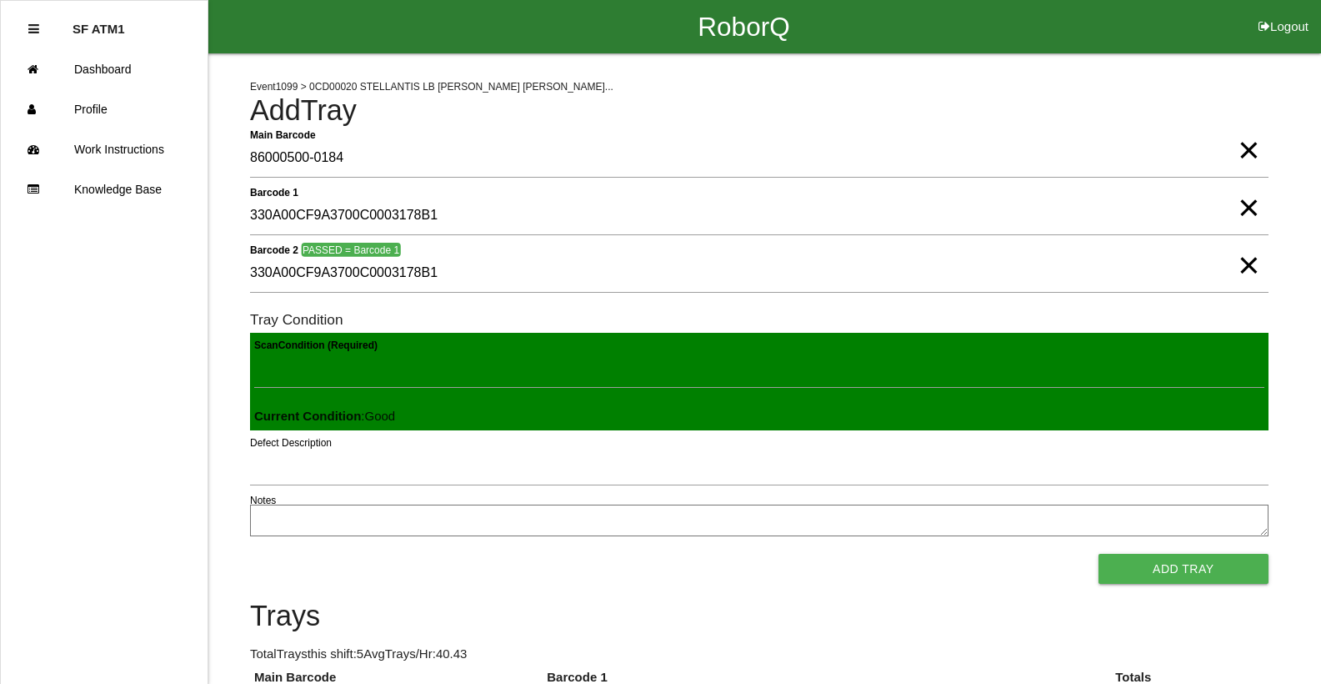
click at [1099, 554] on button "Add Tray" at bounding box center [1184, 569] width 170 height 30
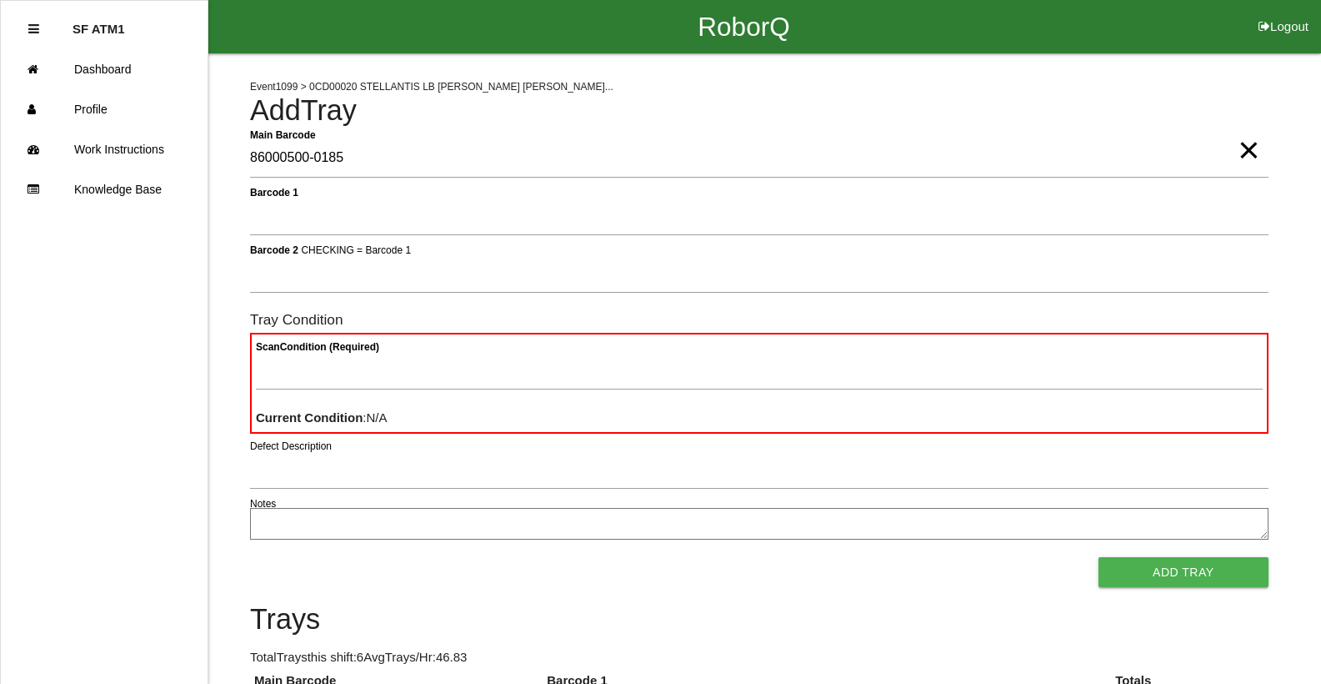
type Barcode "86000500-0185"
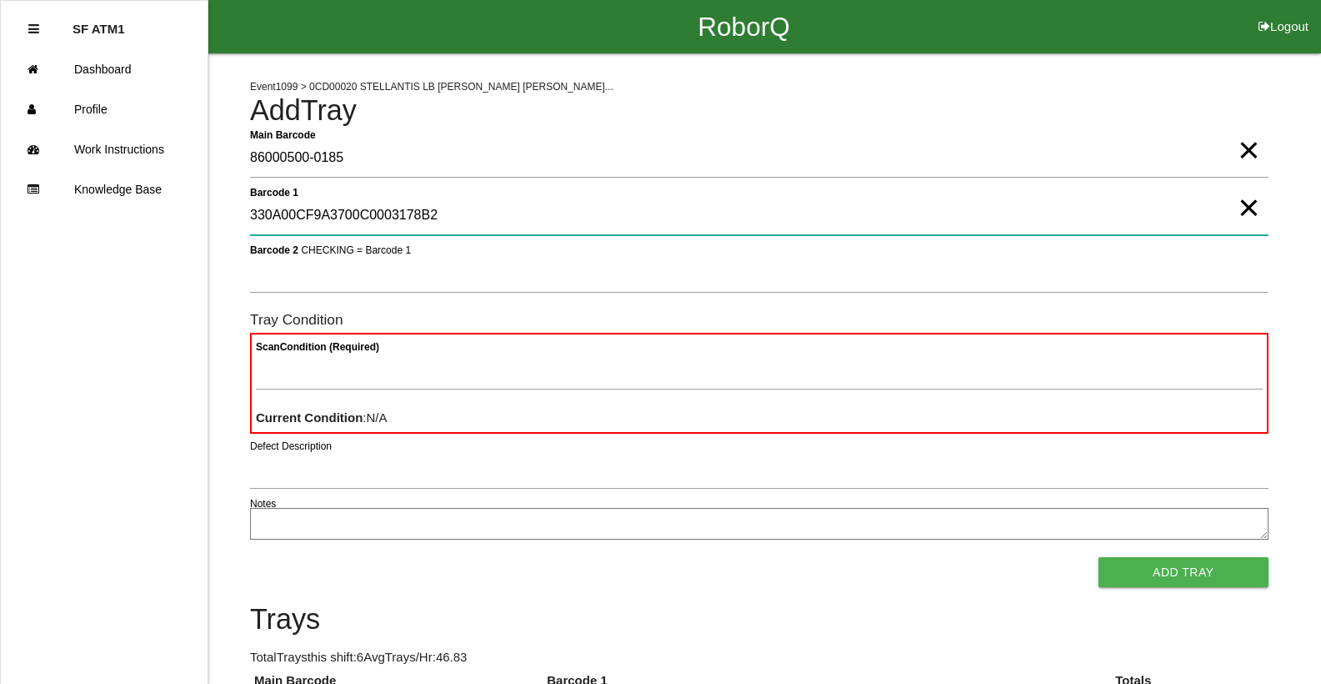
type 1 "330A00CF9A3700C0003178B2"
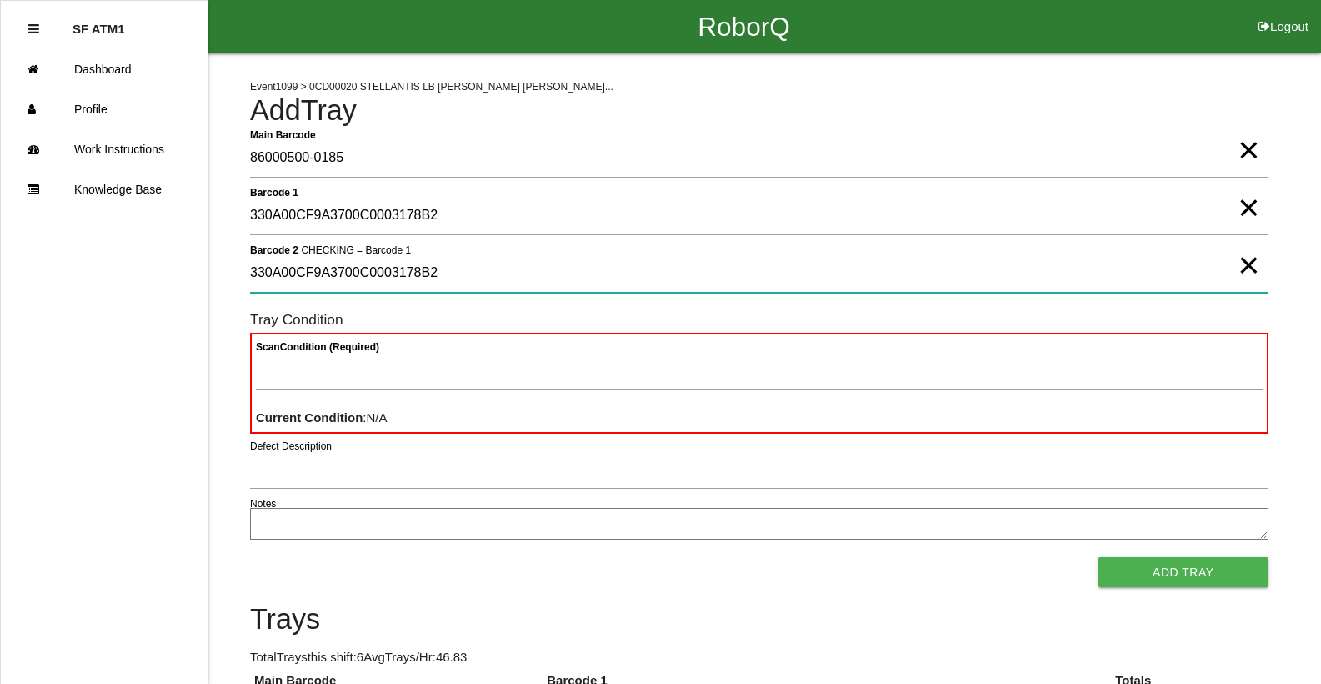
type 2 "330A00CF9A3700C0003178B2"
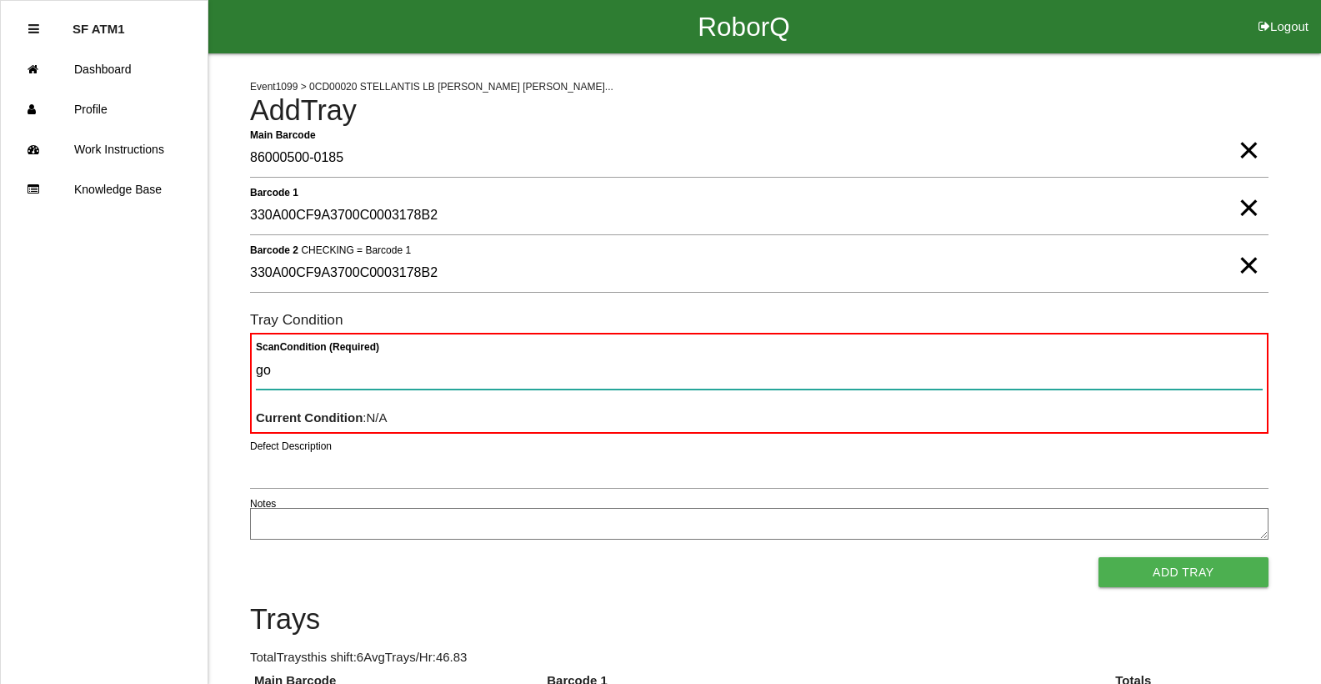
type Condition "goo"
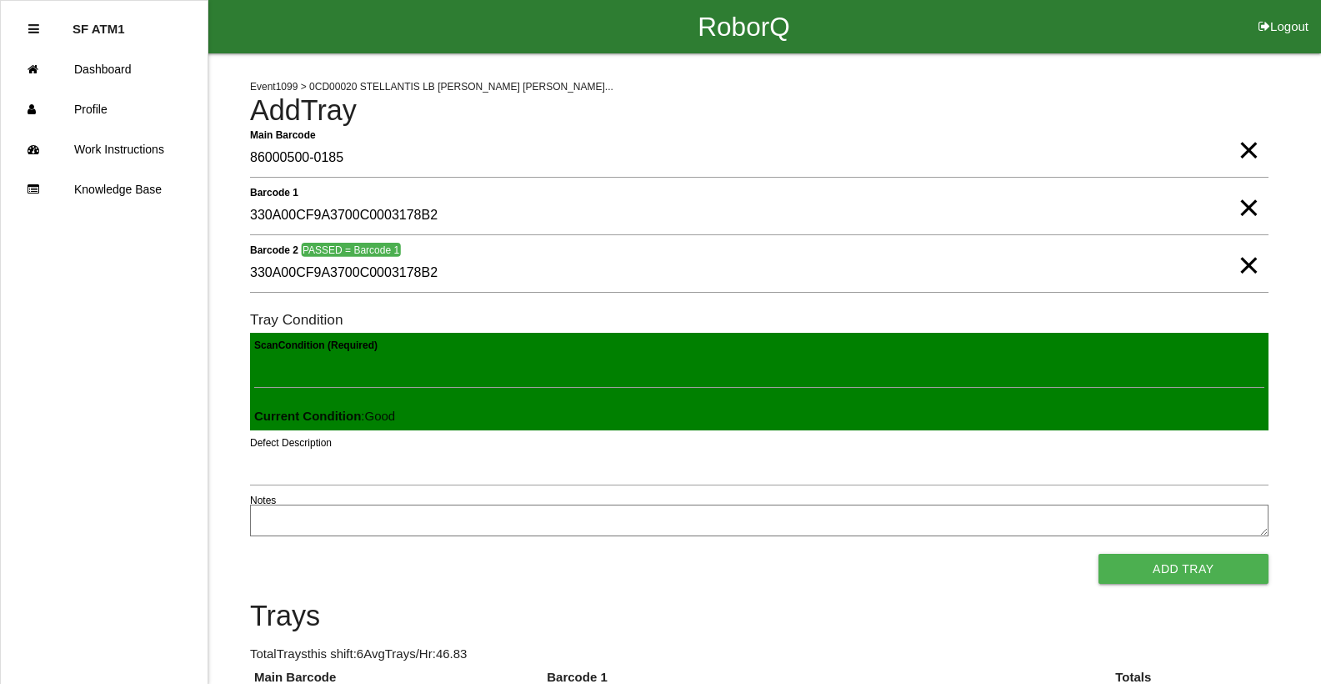
click at [1099, 554] on button "Add Tray" at bounding box center [1184, 569] width 170 height 30
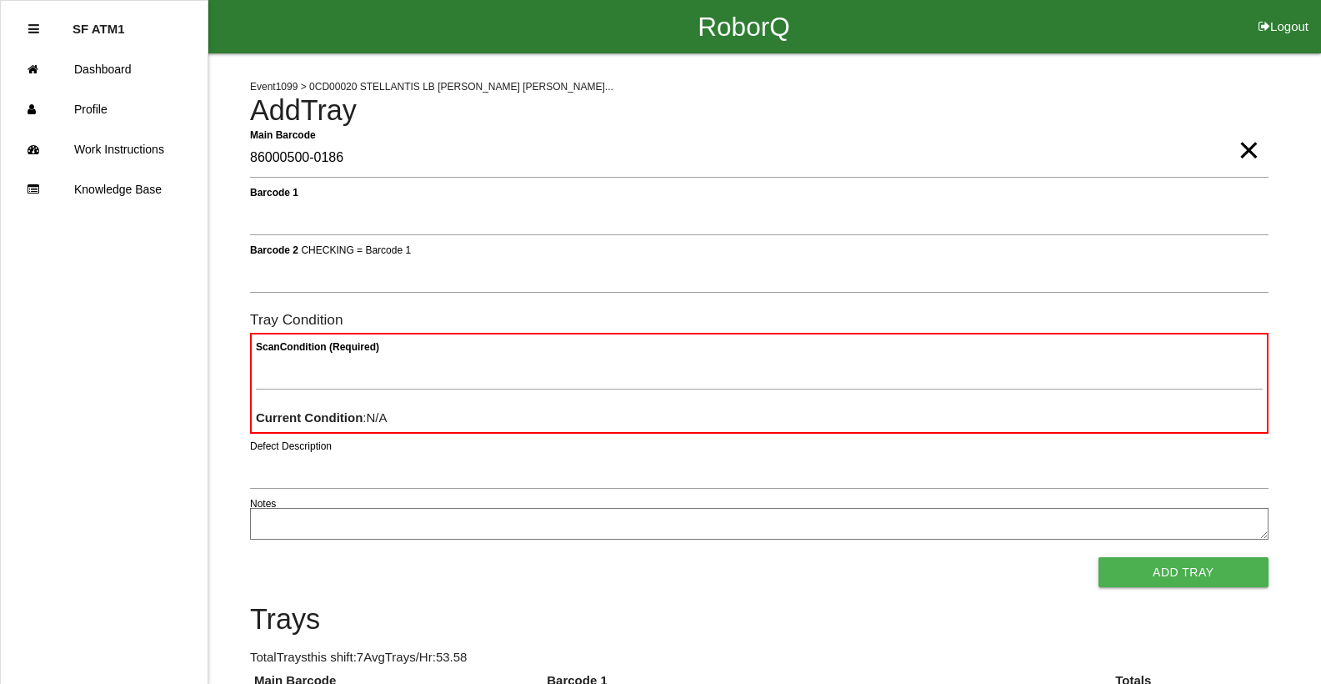
type Barcode "86000500-0186"
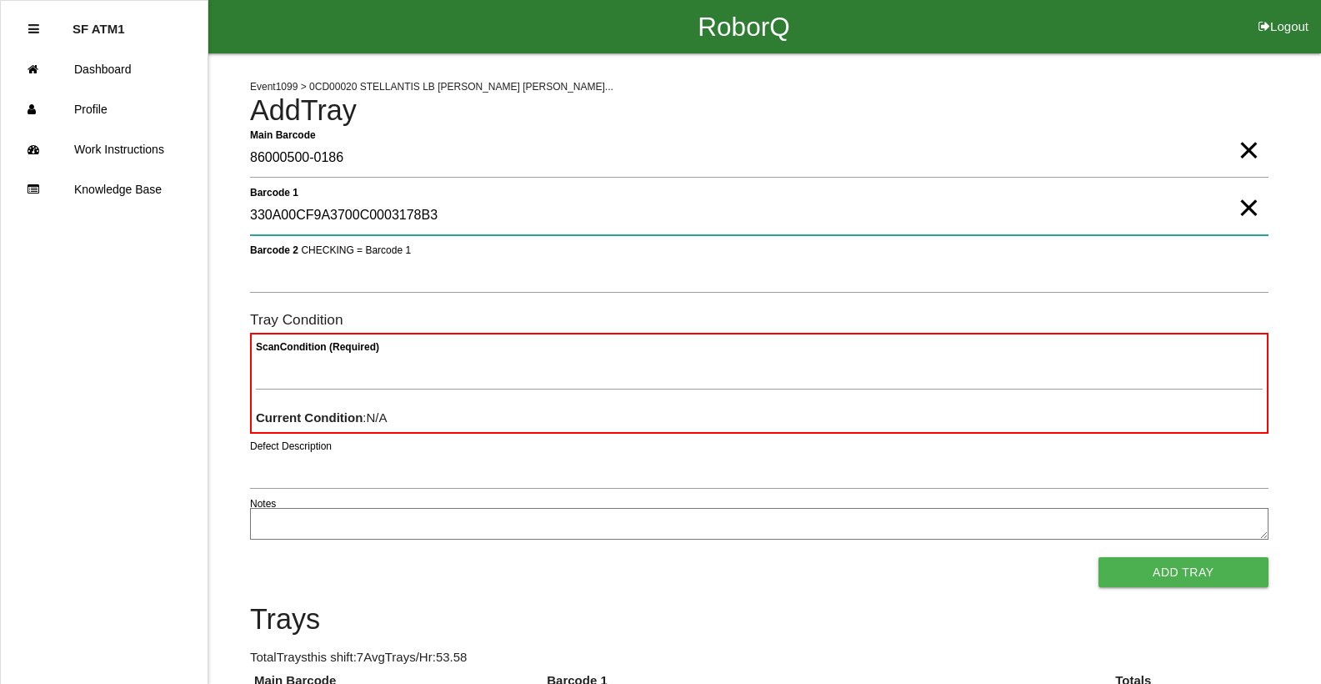
type 1 "330A00CF9A3700C0003178B3"
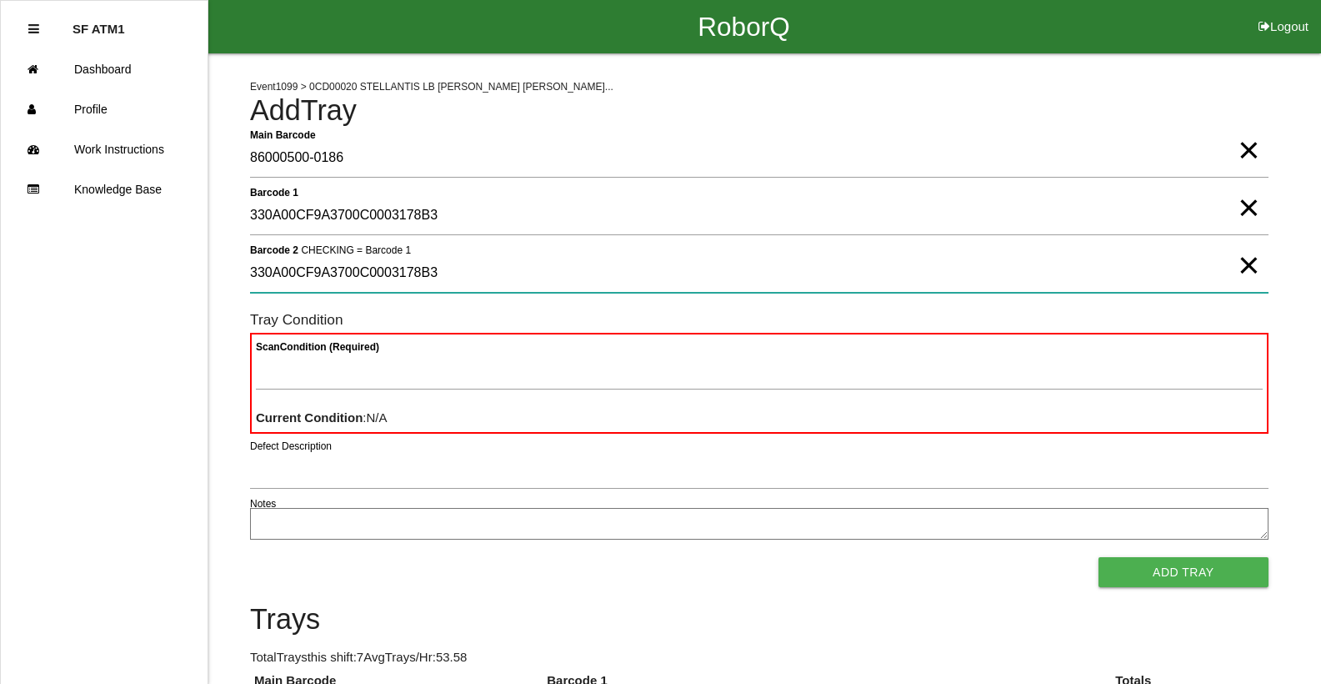
type 2 "330A00CF9A3700C0003178B3"
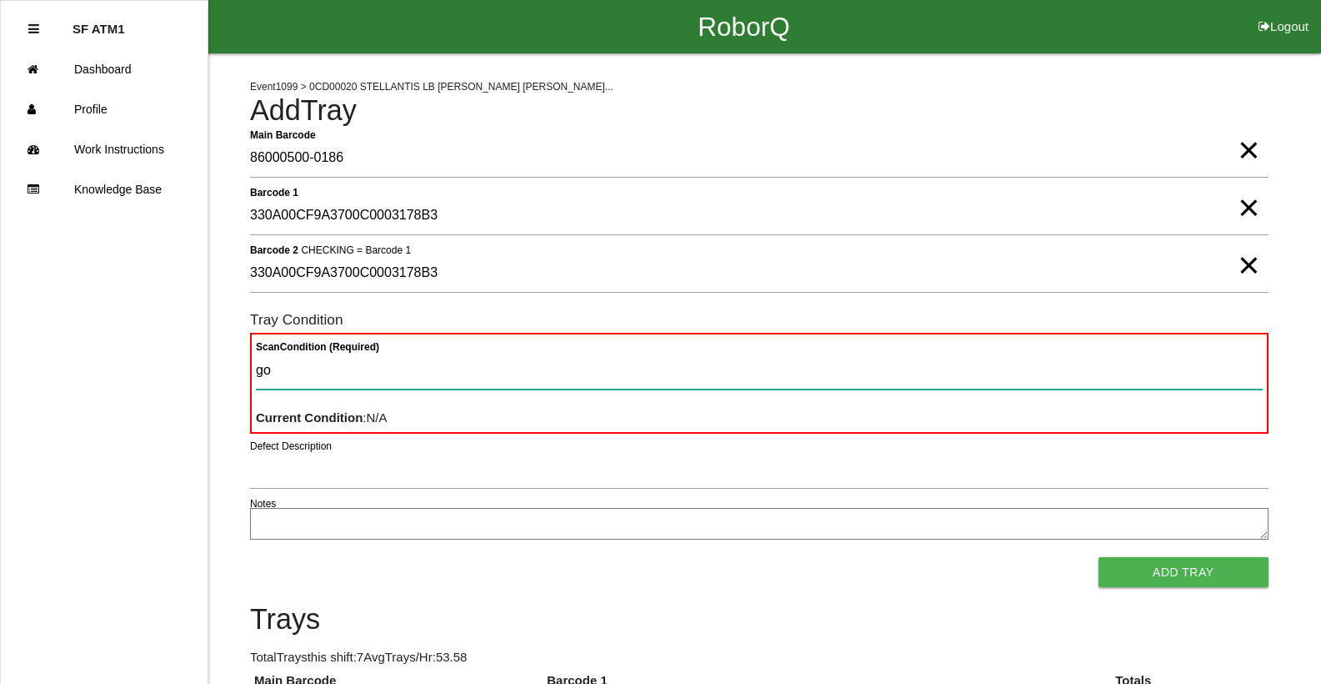
type Condition "goo"
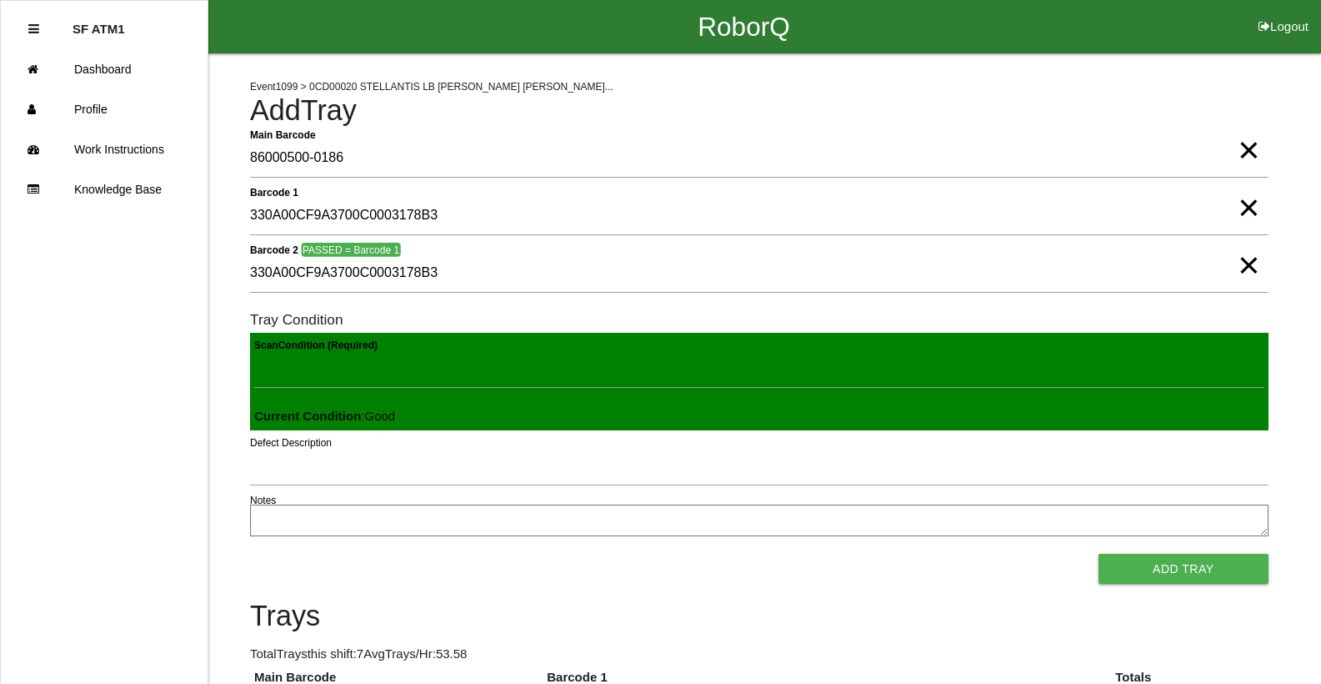
click at [1099, 554] on button "Add Tray" at bounding box center [1184, 569] width 170 height 30
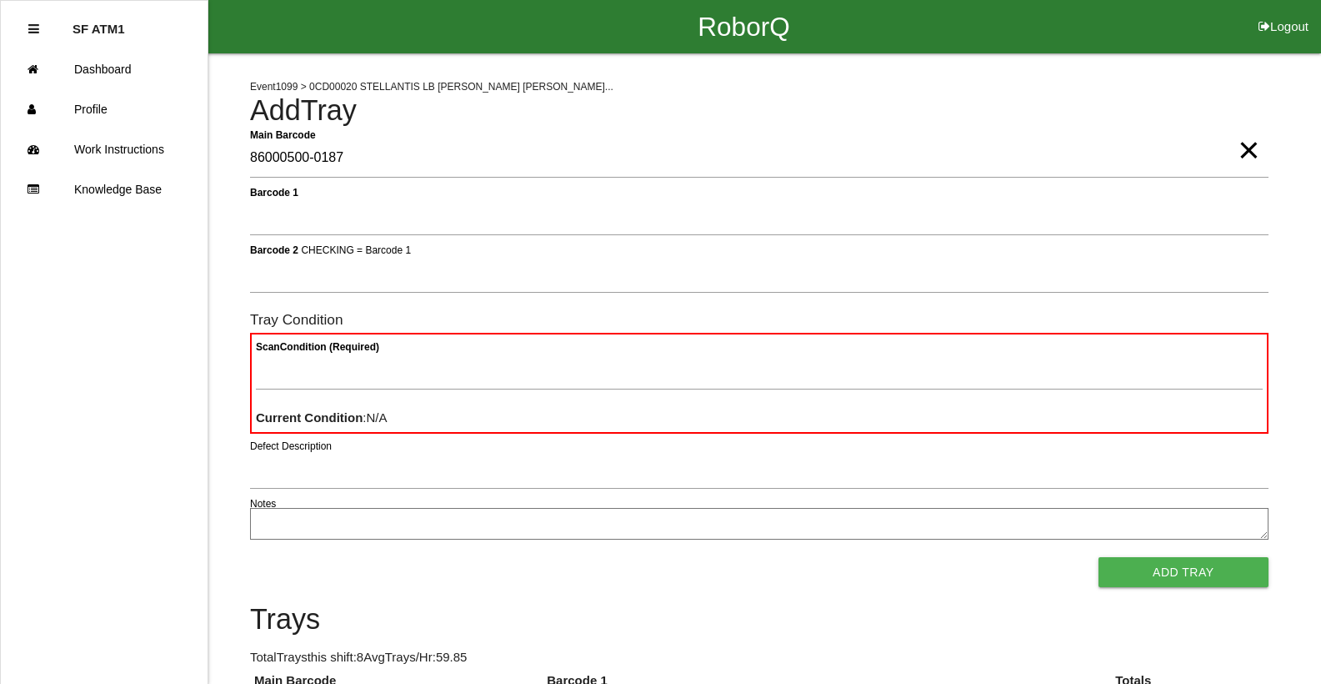
type Barcode "86000500-0187"
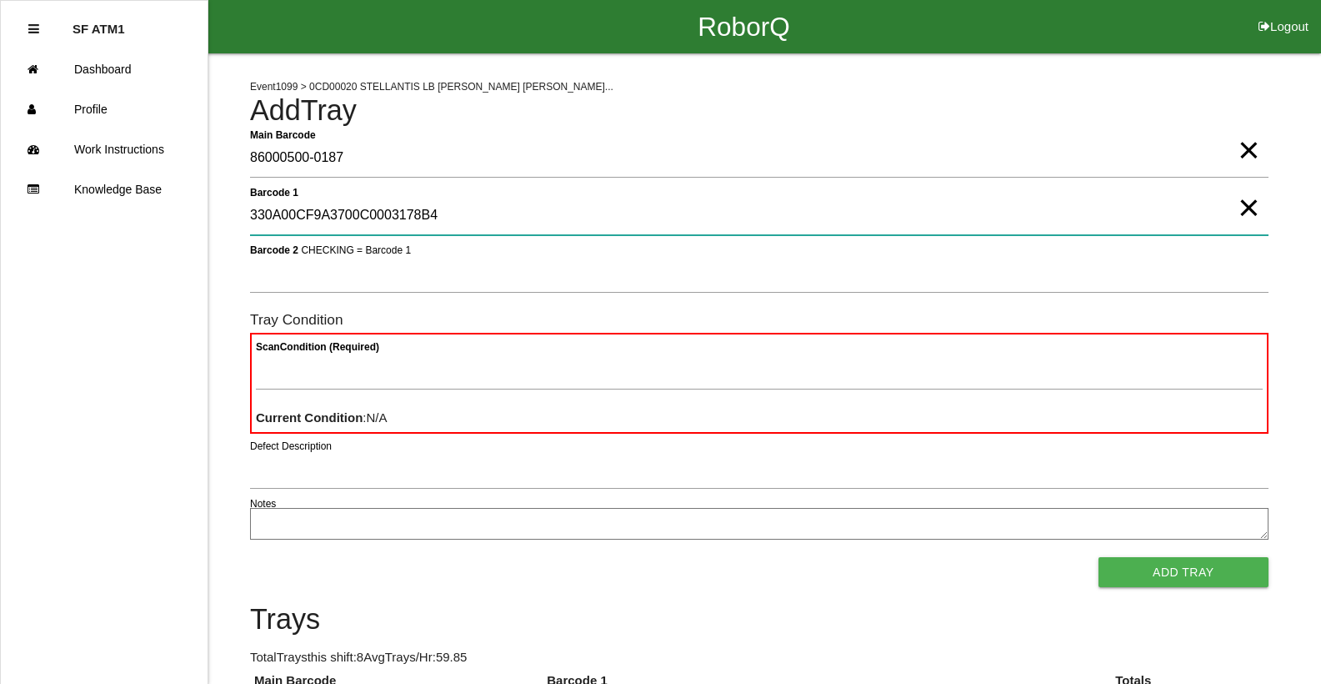
type 1 "330A00CF9A3700C0003178B4"
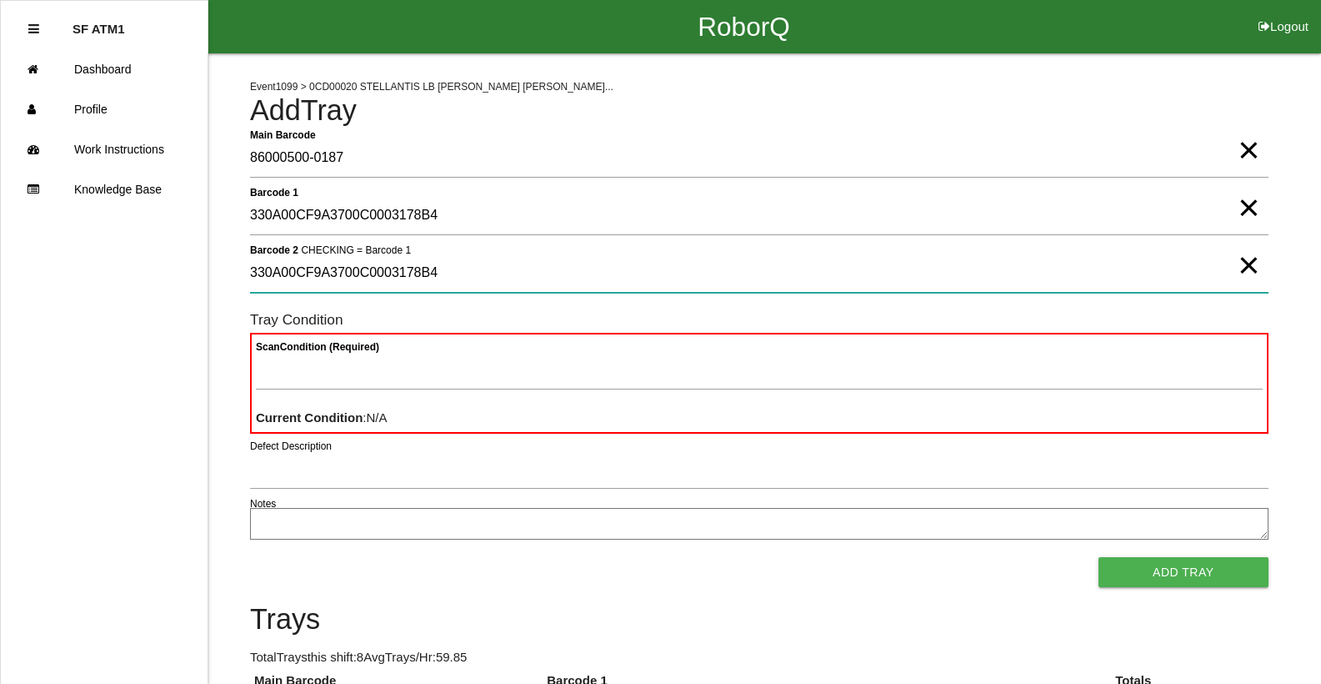
type 2 "330A00CF9A3700C0003178B4"
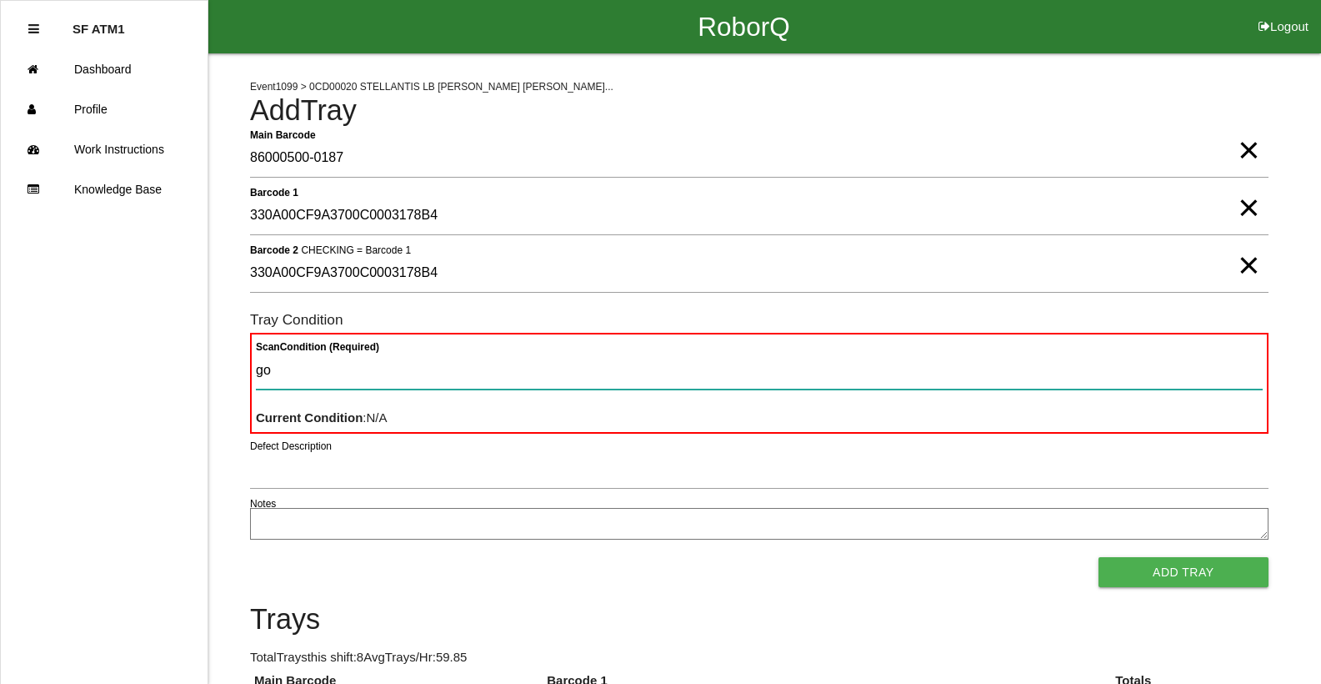
type Condition "goo"
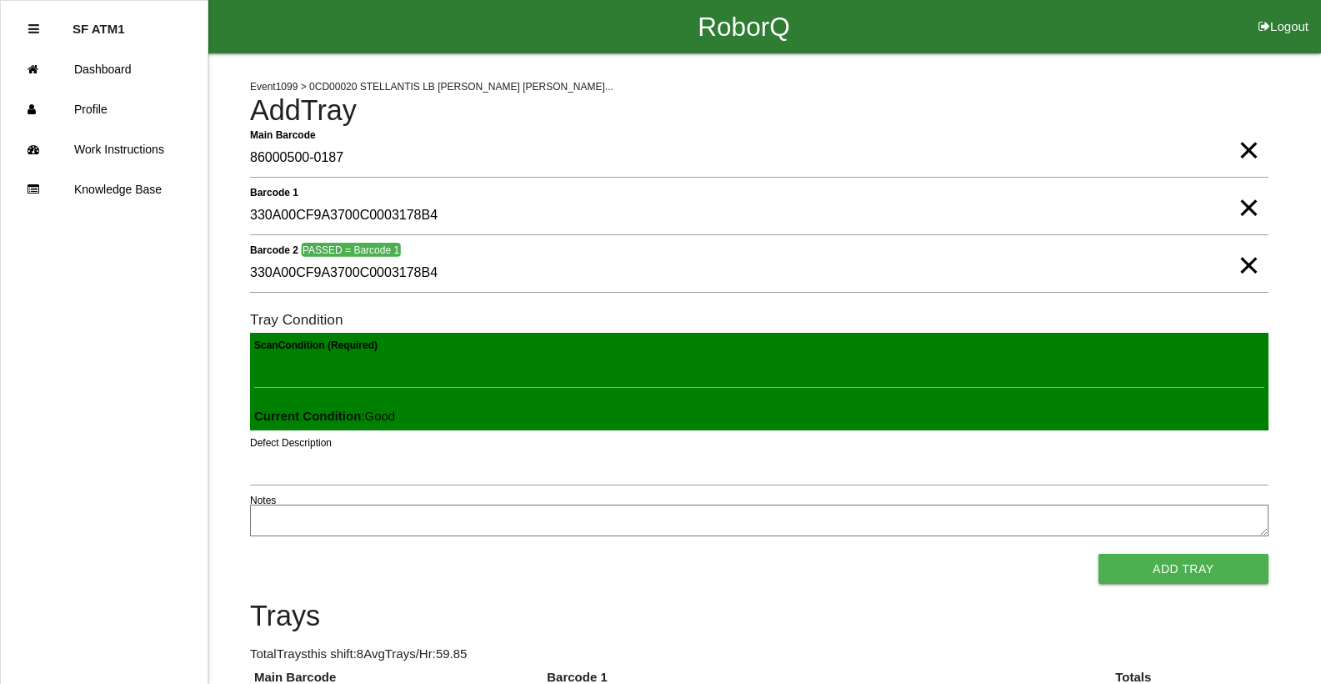
click at [1099, 554] on button "Add Tray" at bounding box center [1184, 569] width 170 height 30
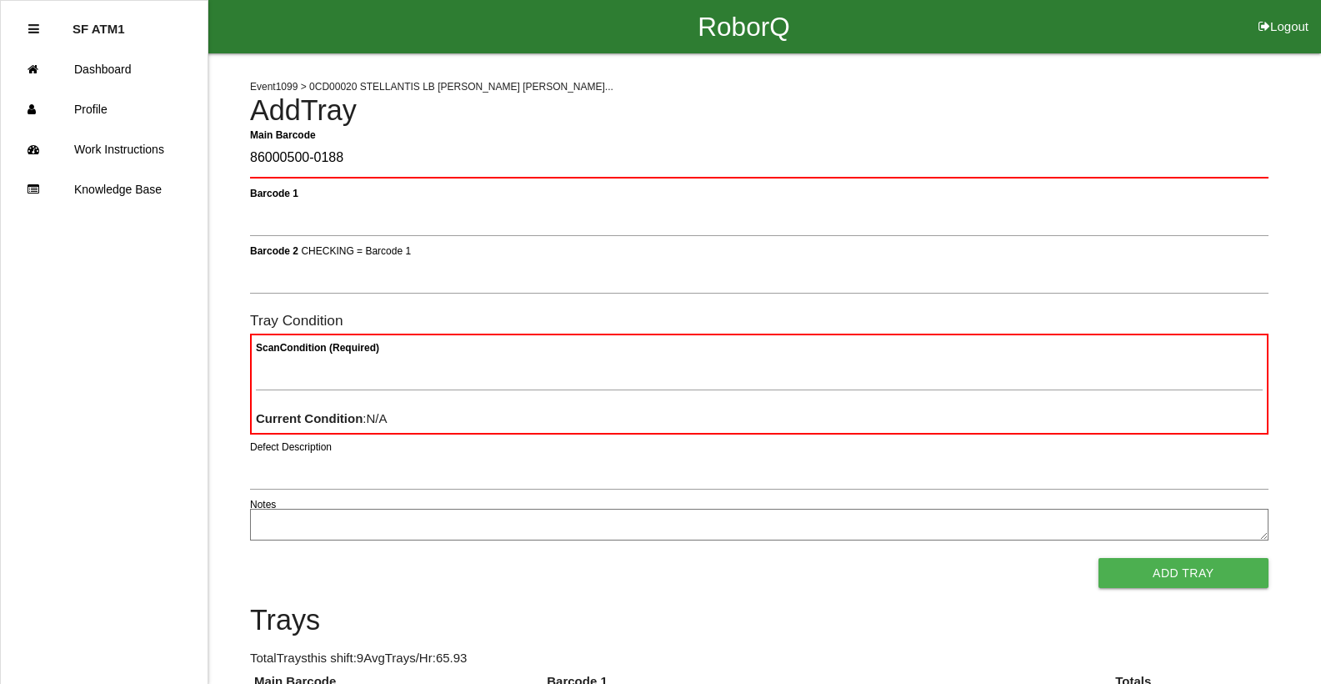
type Barcode "86000500-0188"
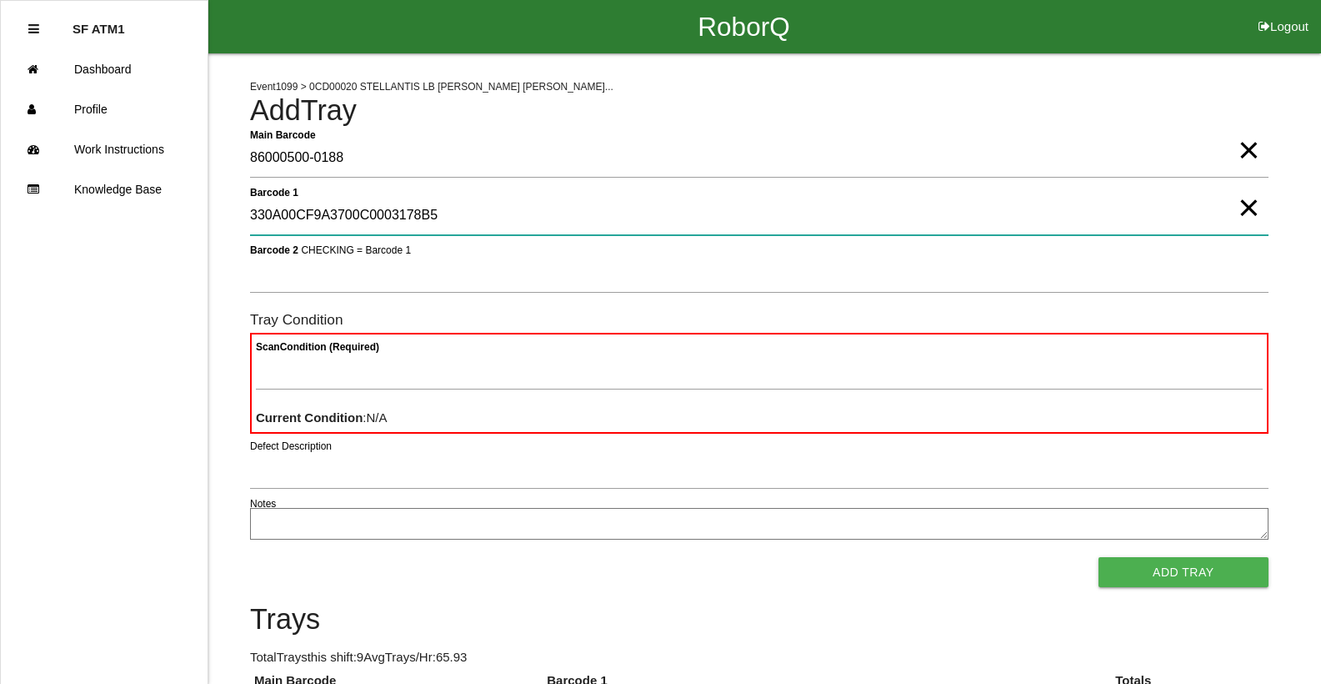
type 1 "330A00CF9A3700C0003178B5"
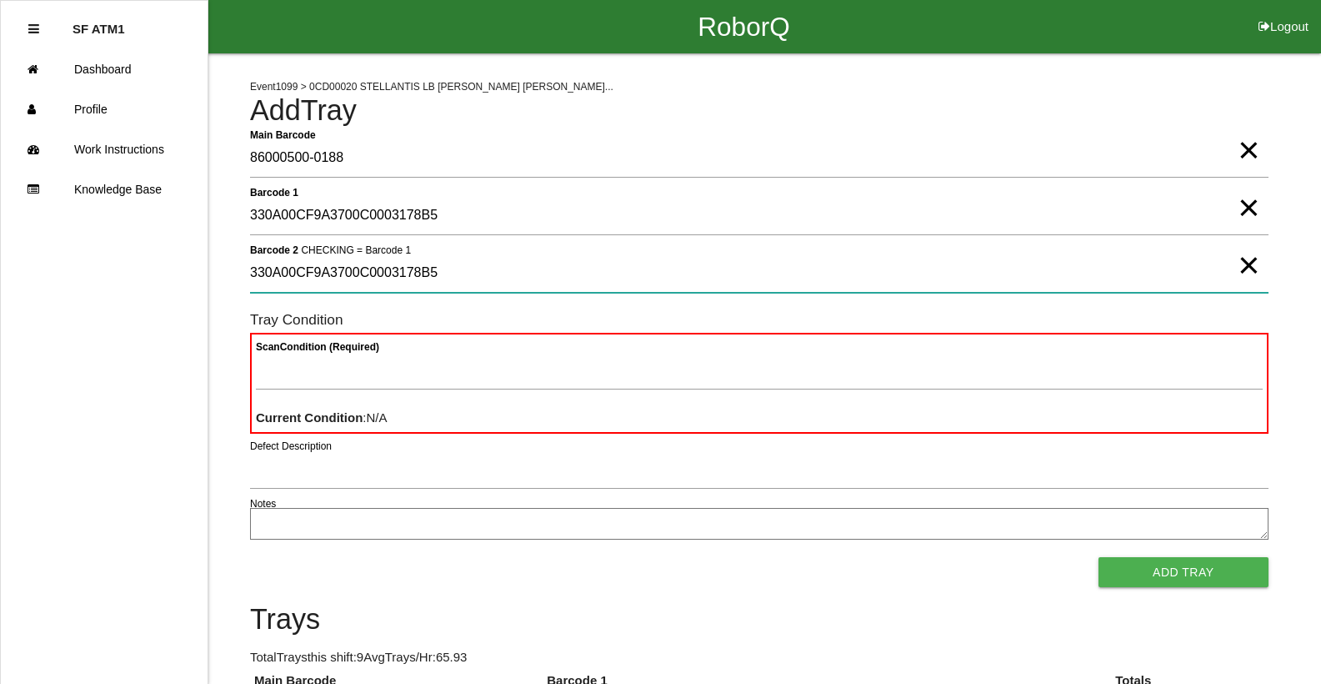
type 2 "330A00CF9A3700C0003178B5"
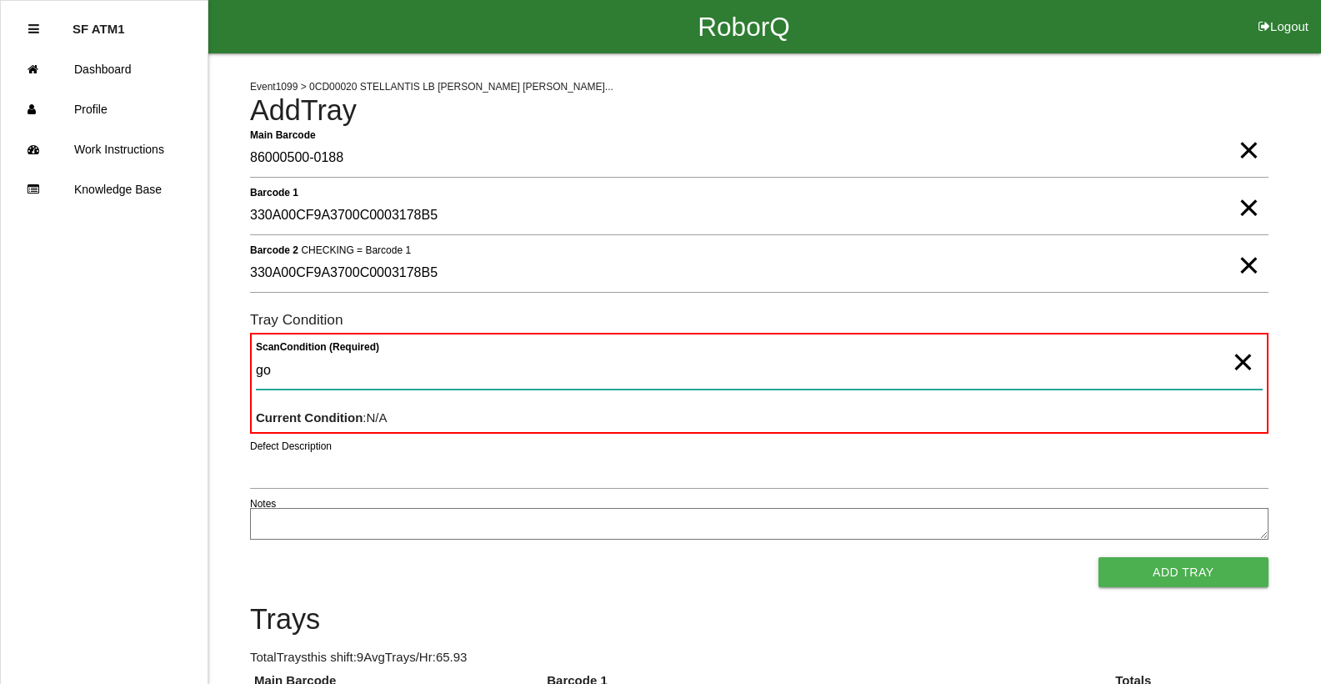
type Condition "goo"
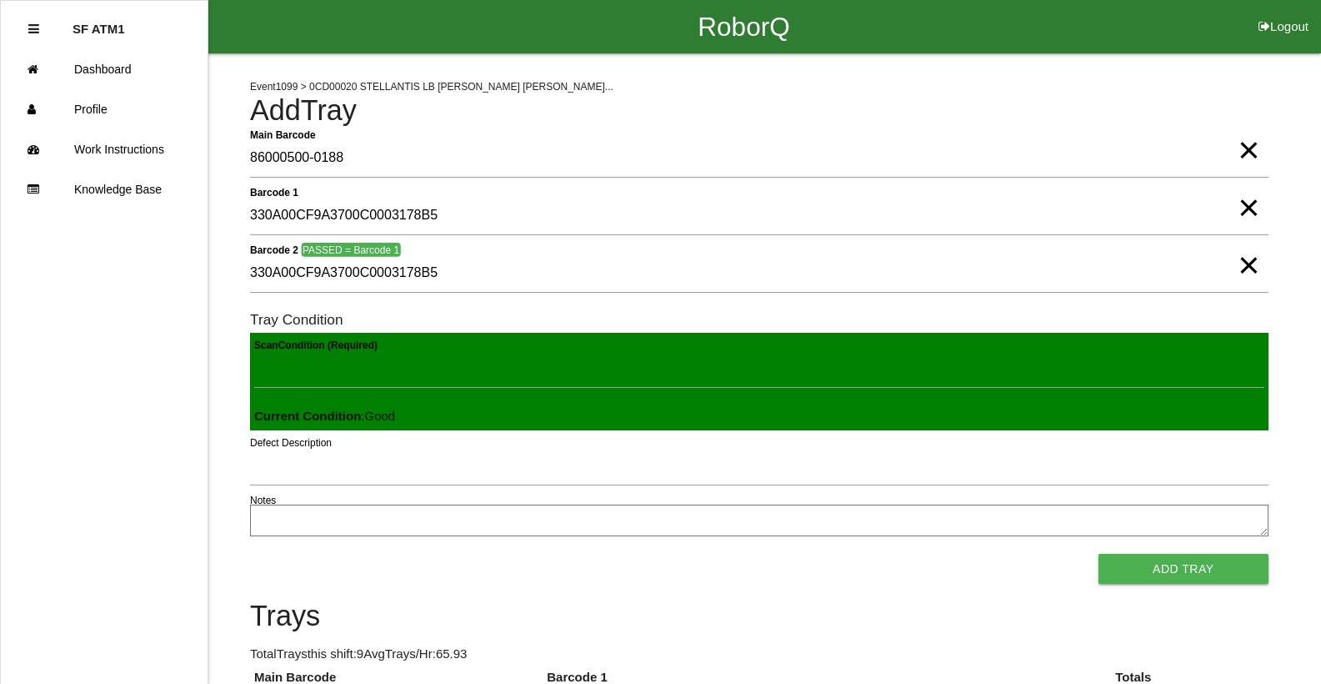
click at [1099, 554] on button "Add Tray" at bounding box center [1184, 569] width 170 height 30
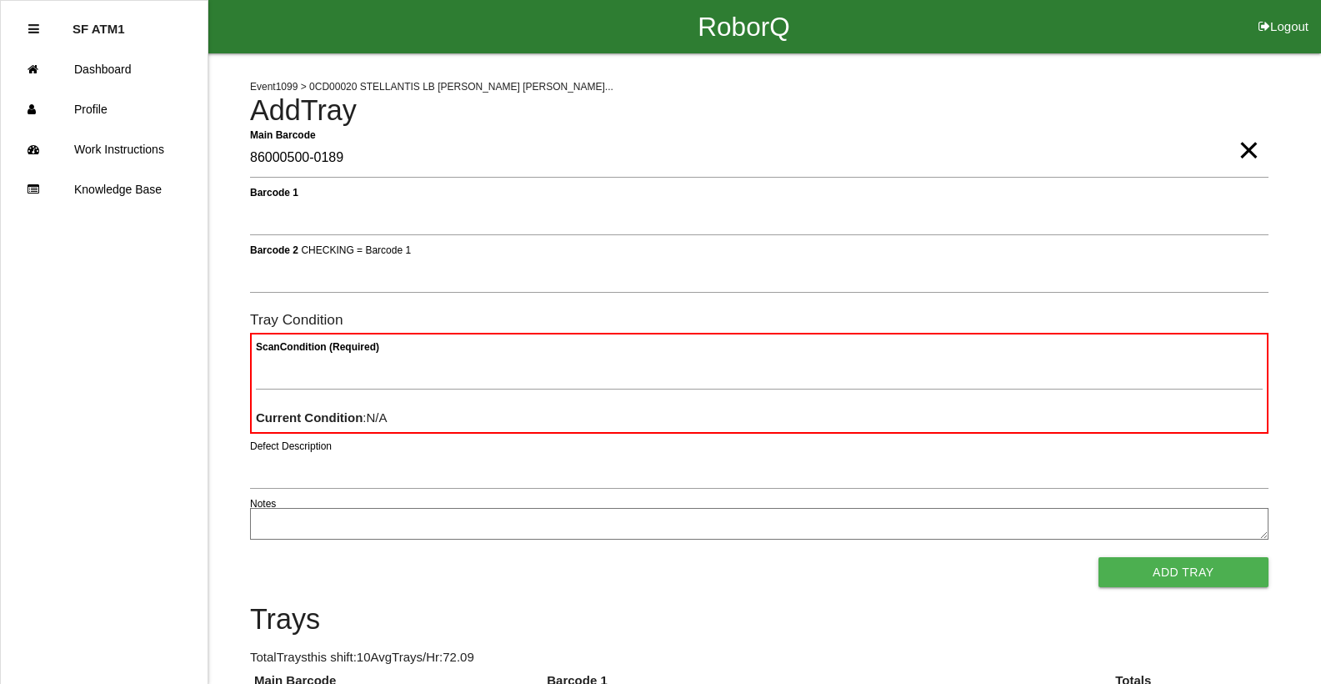
type Barcode "86000500-0189"
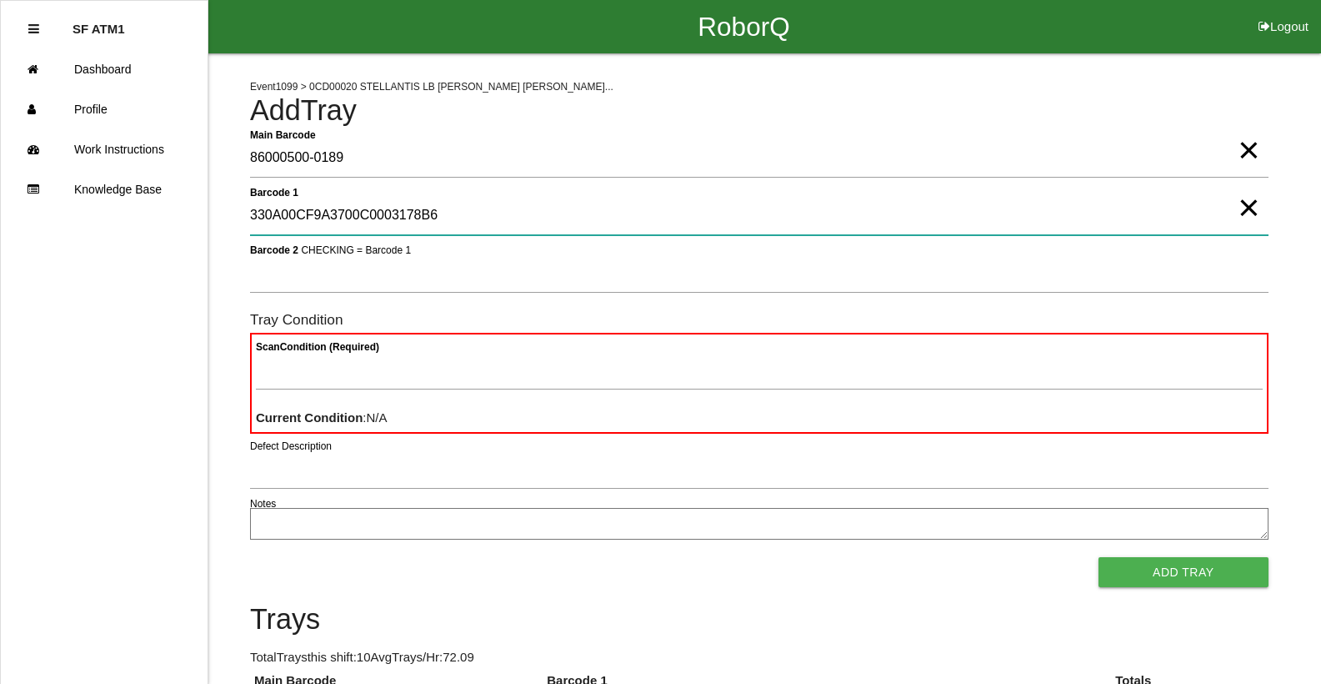
type 1 "330A00CF9A3700C0003178B6"
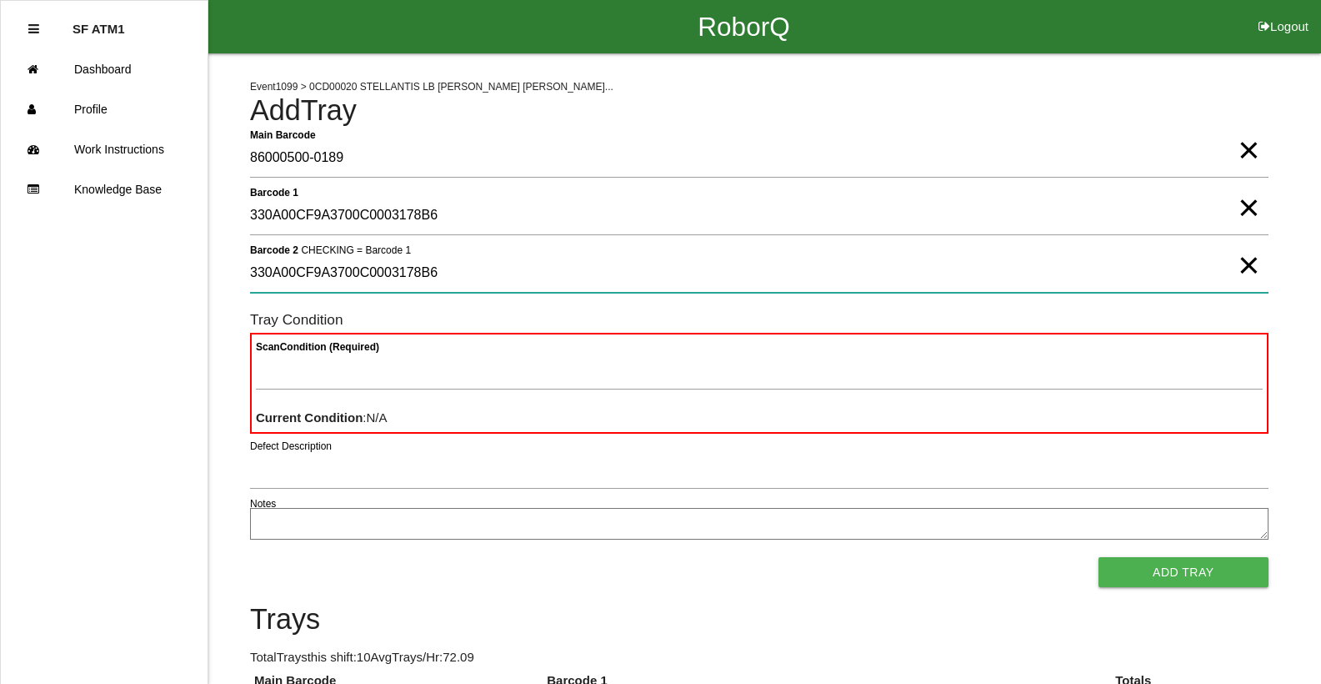
type 2 "330A00CF9A3700C0003178B6"
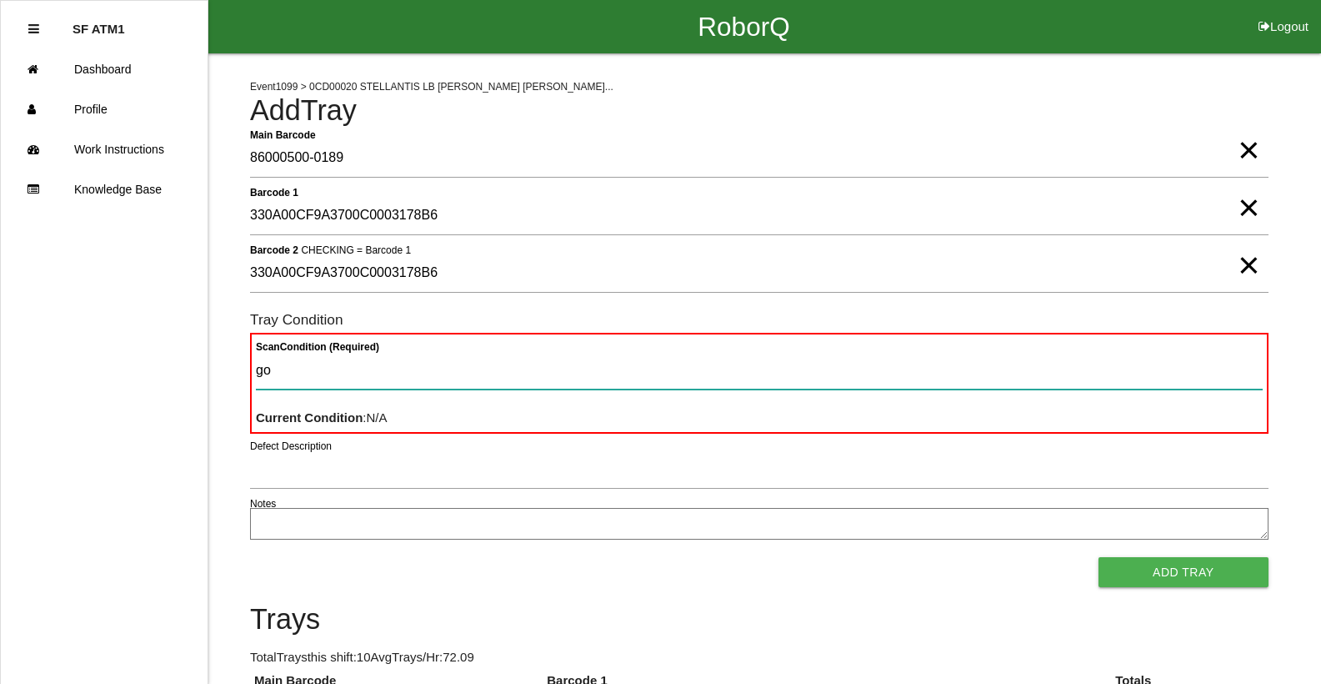
type Condition "goo"
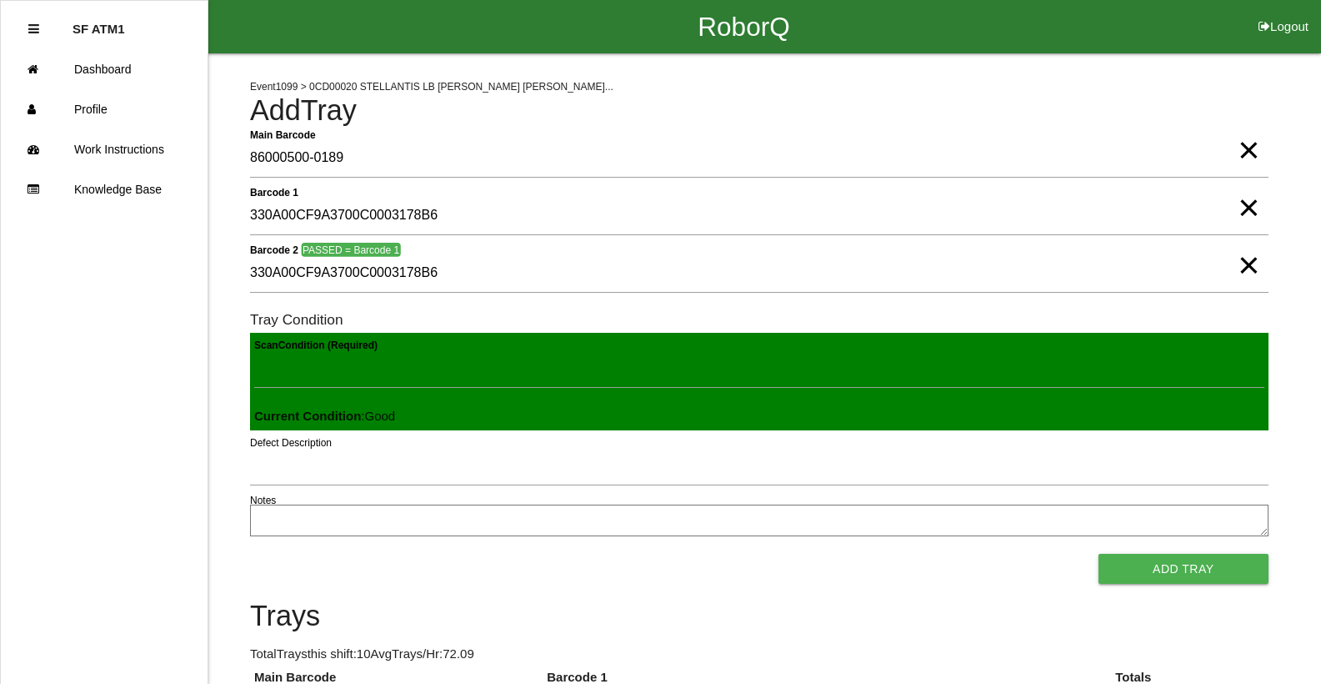
click at [1099, 554] on button "Add Tray" at bounding box center [1184, 569] width 170 height 30
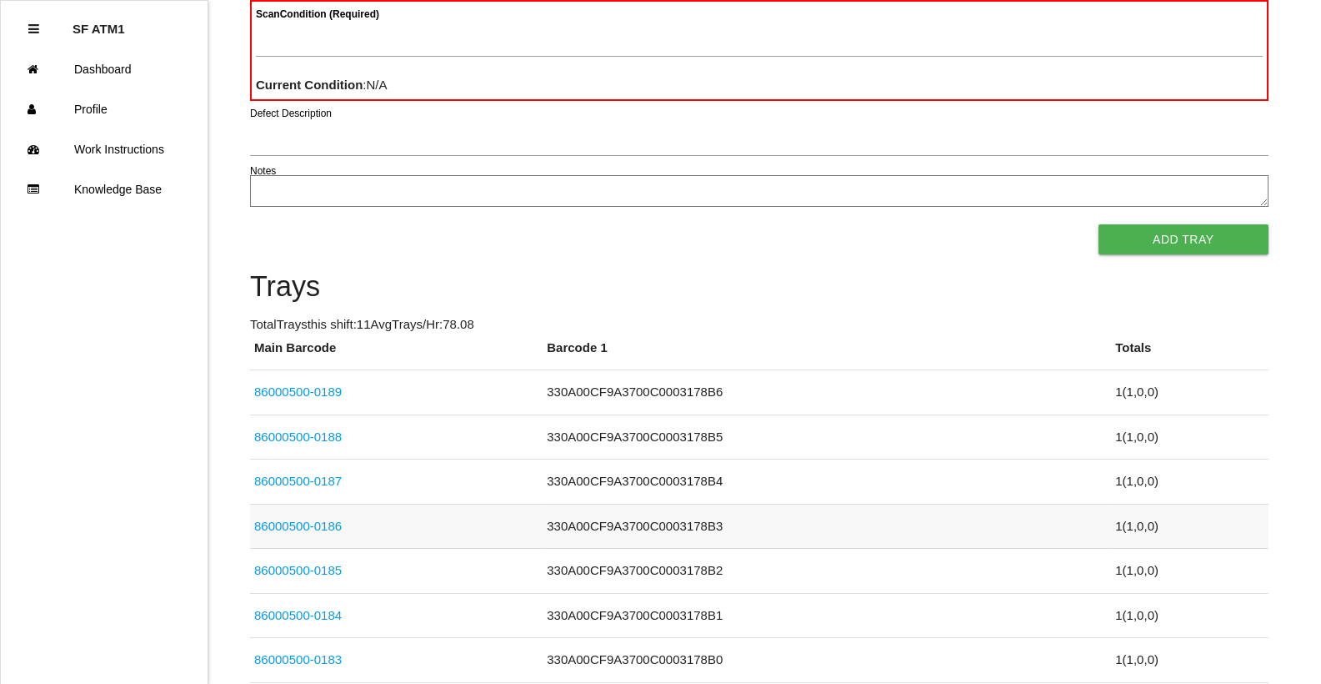
scroll to position [149, 0]
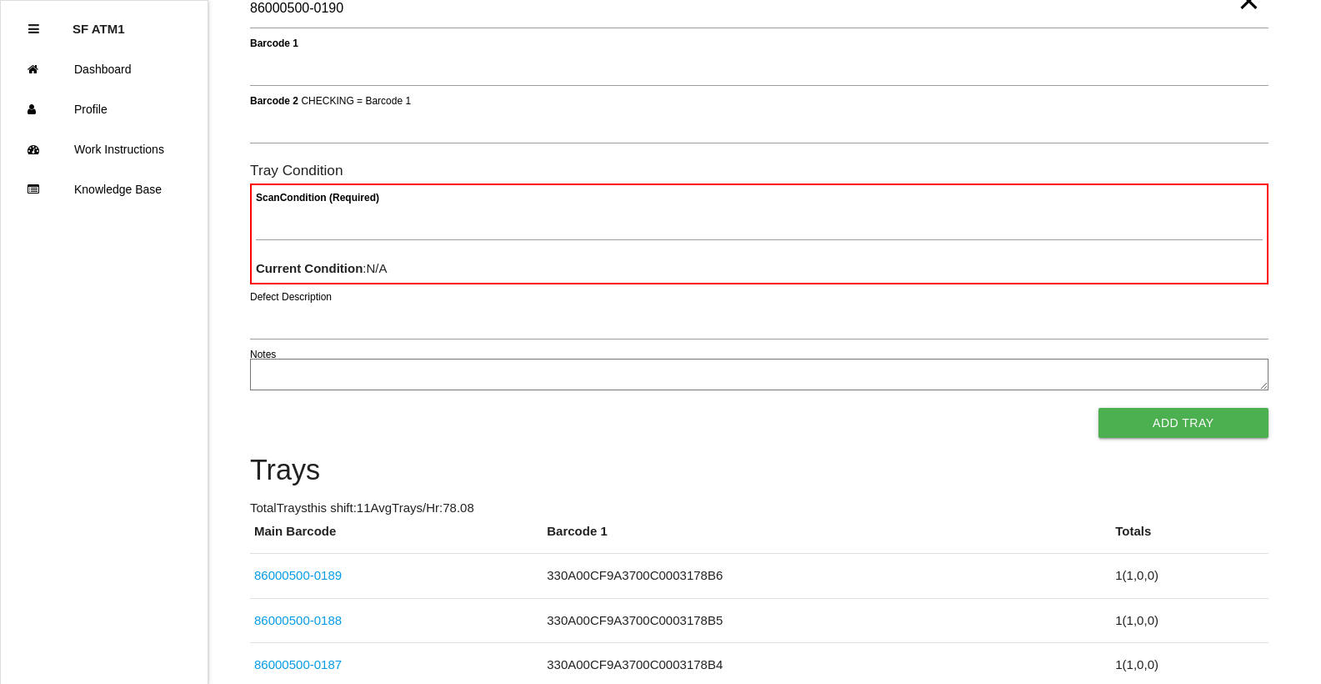
type Barcode "86000500-0190"
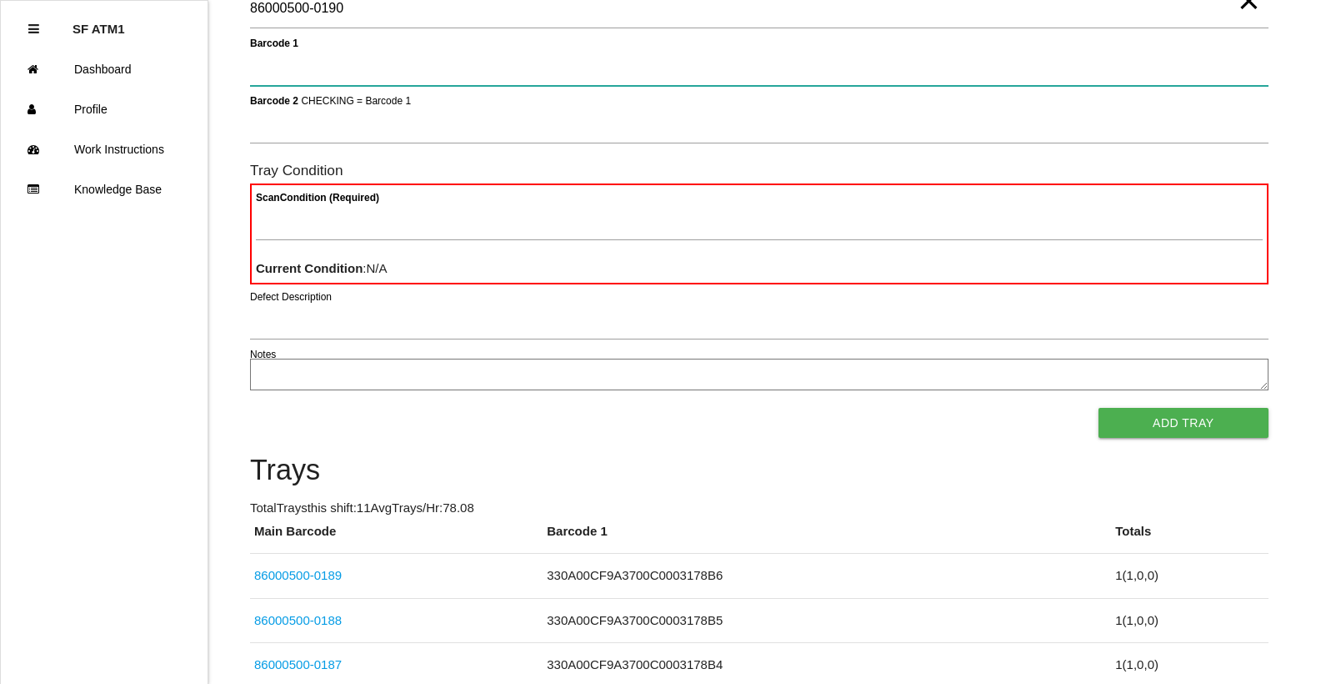
click at [1099, 408] on button "Add Tray" at bounding box center [1184, 423] width 170 height 30
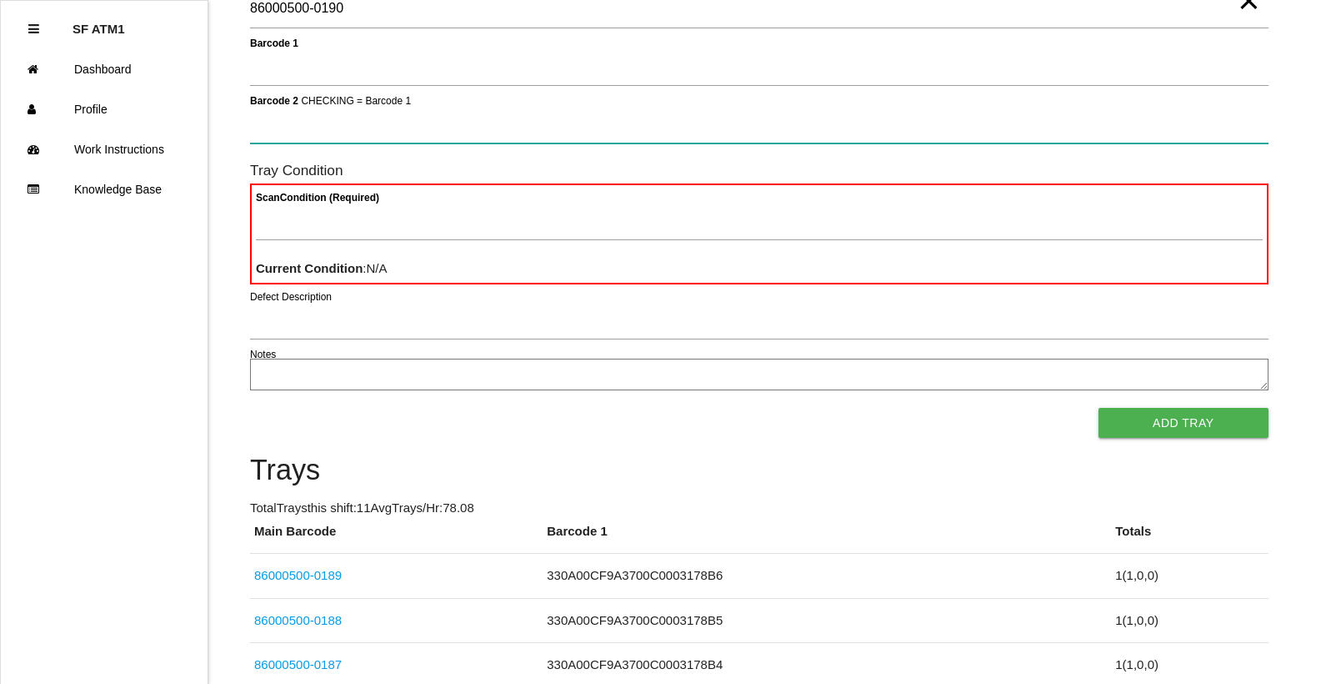
scroll to position [0, 0]
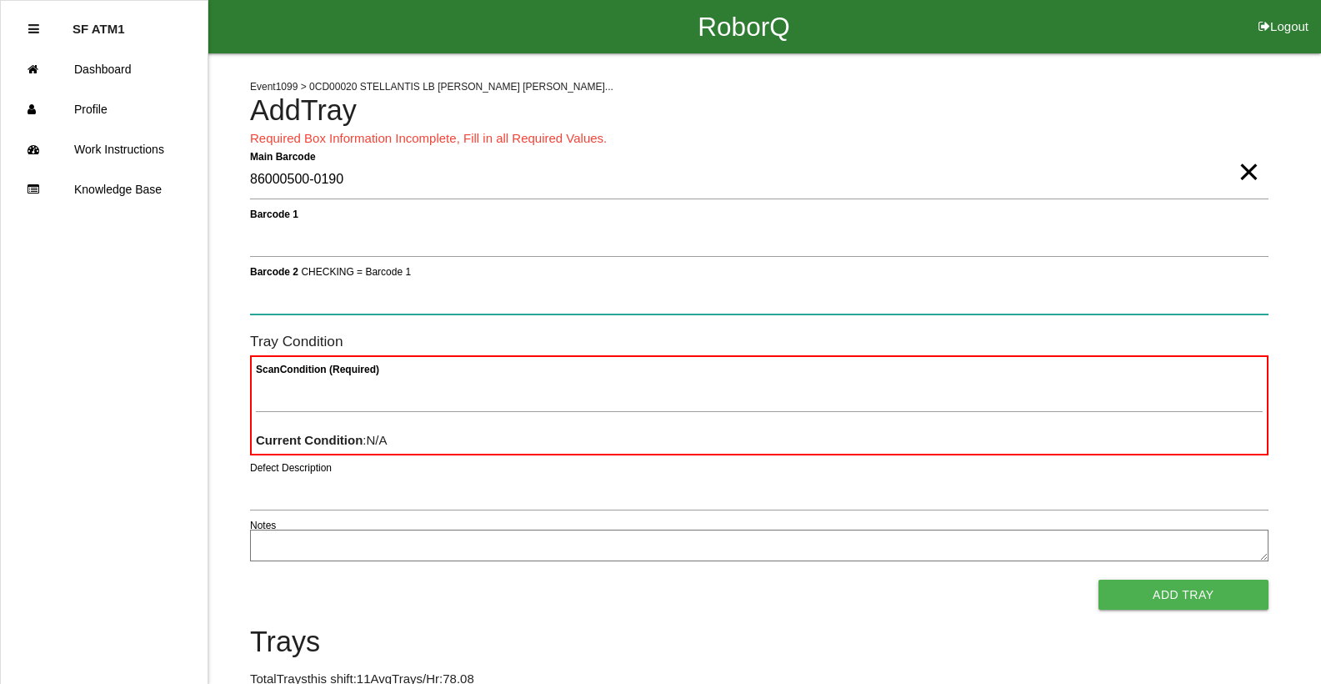
click at [1099, 579] on button "Add Tray" at bounding box center [1184, 594] width 170 height 30
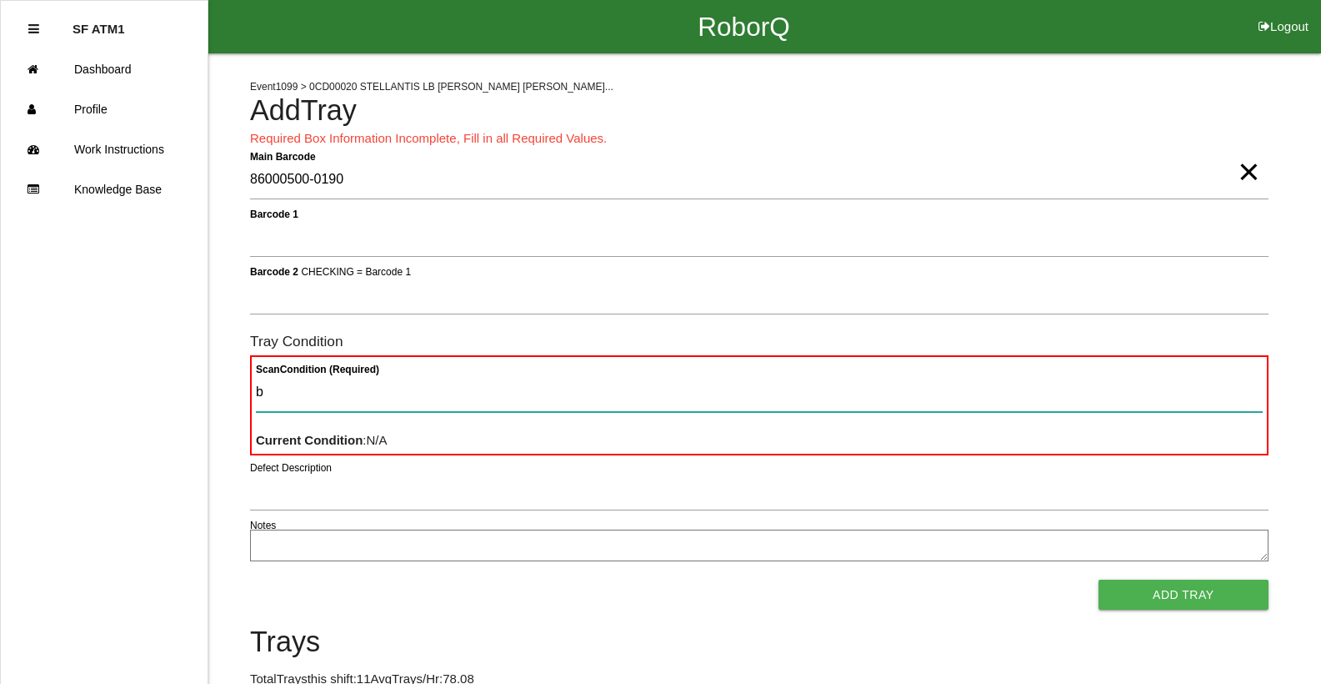
type Condition "ba"
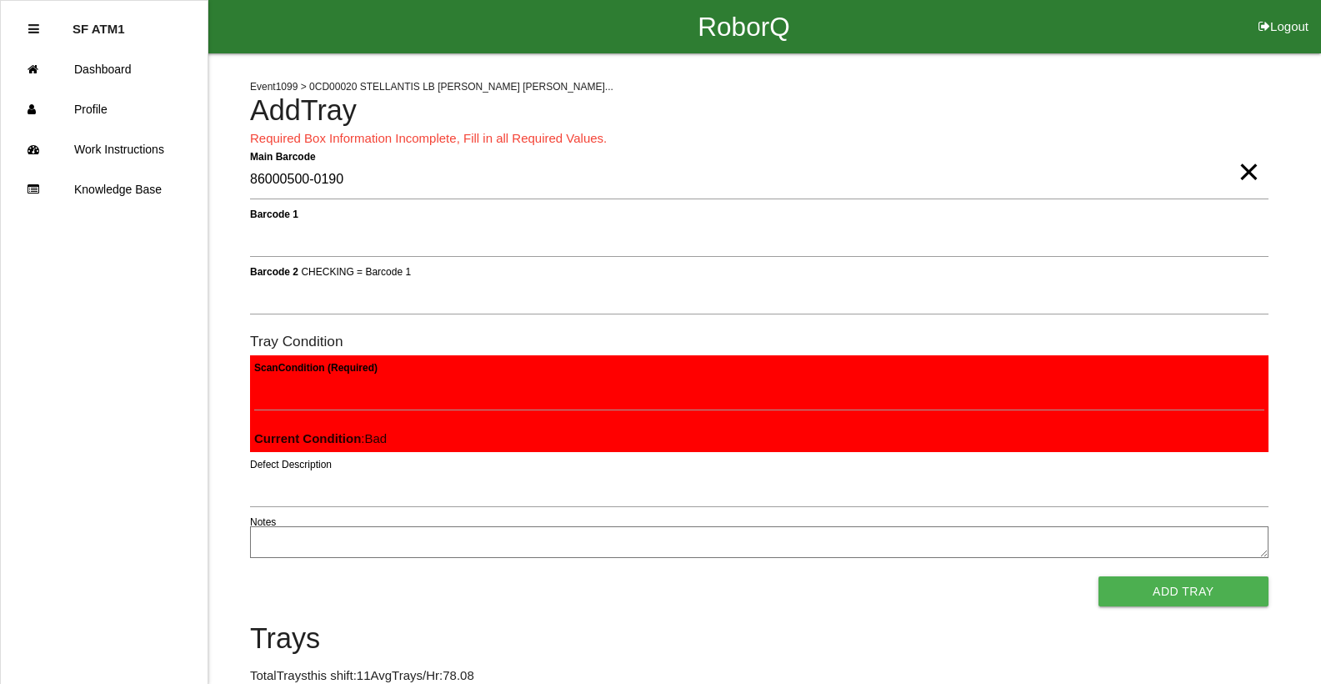
click at [1099, 576] on button "Add Tray" at bounding box center [1184, 591] width 170 height 30
